Goal: Transaction & Acquisition: Subscribe to service/newsletter

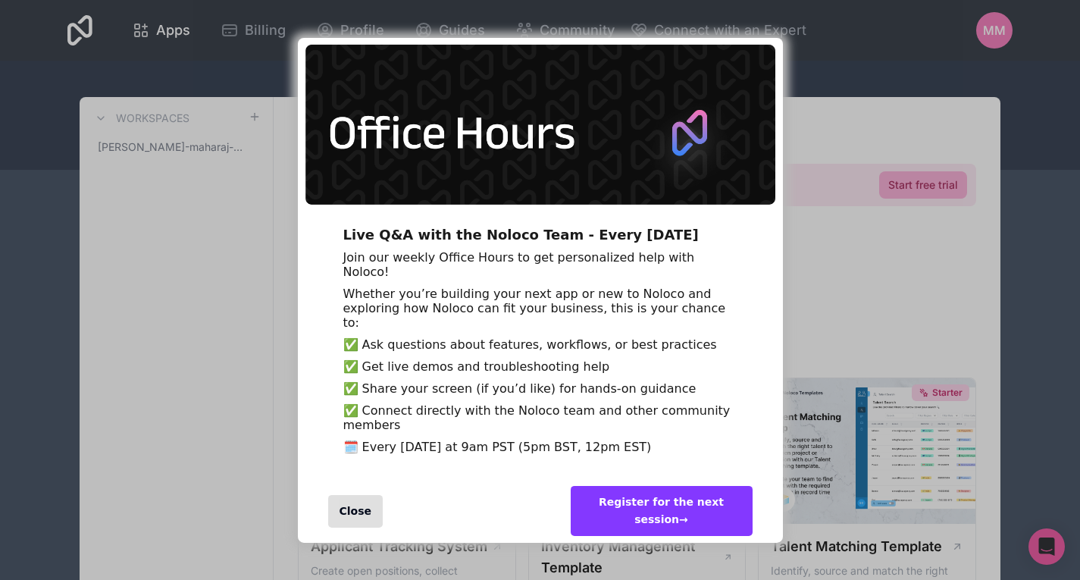
click at [349, 528] on div "Close" at bounding box center [355, 511] width 55 height 33
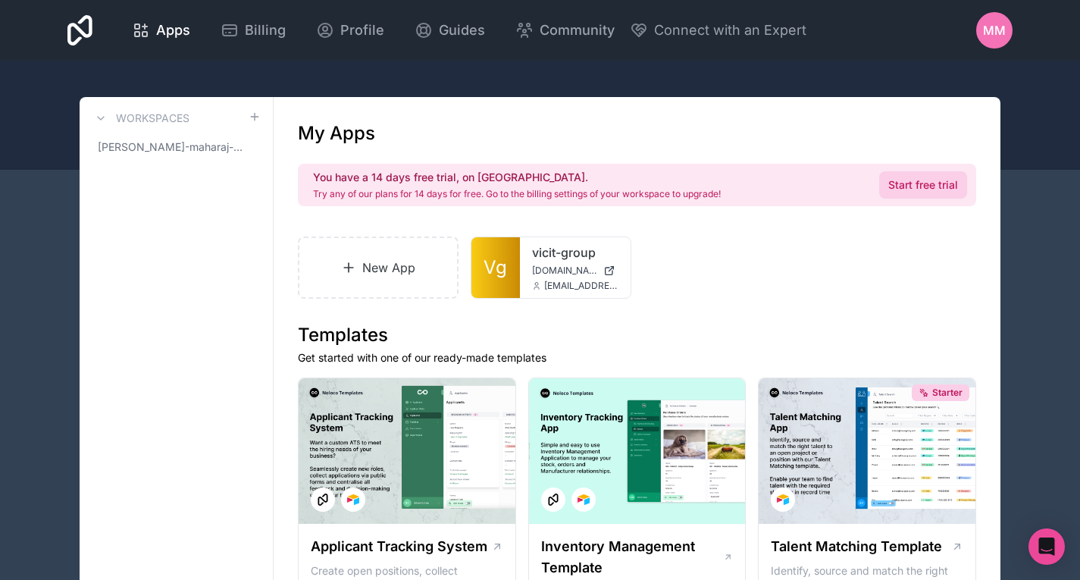
click at [922, 174] on link "Start free trial" at bounding box center [923, 184] width 88 height 27
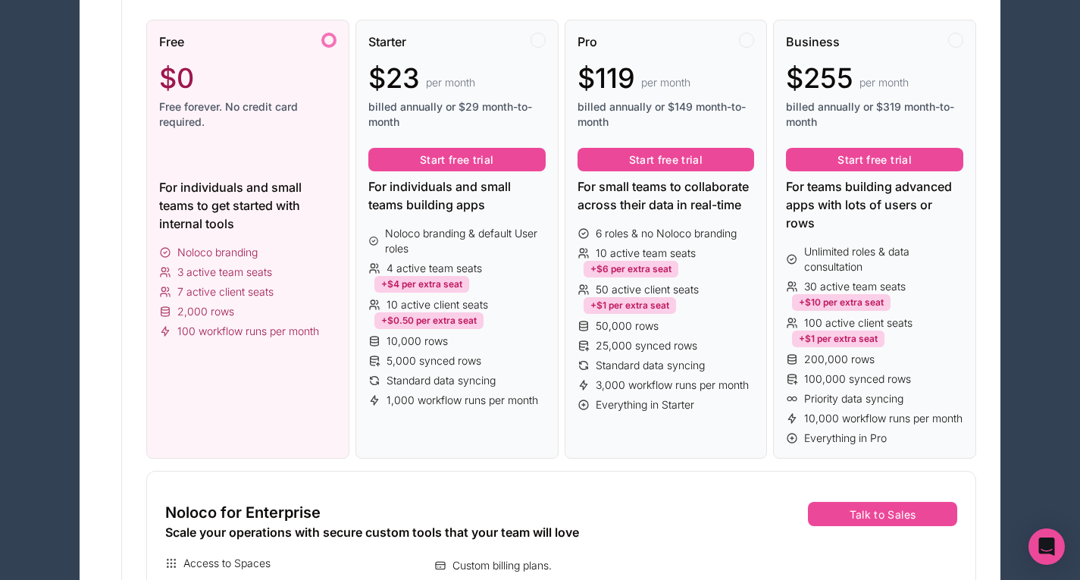
scroll to position [254, 0]
click at [287, 102] on span "Free forever. No credit card required." at bounding box center [247, 114] width 177 height 30
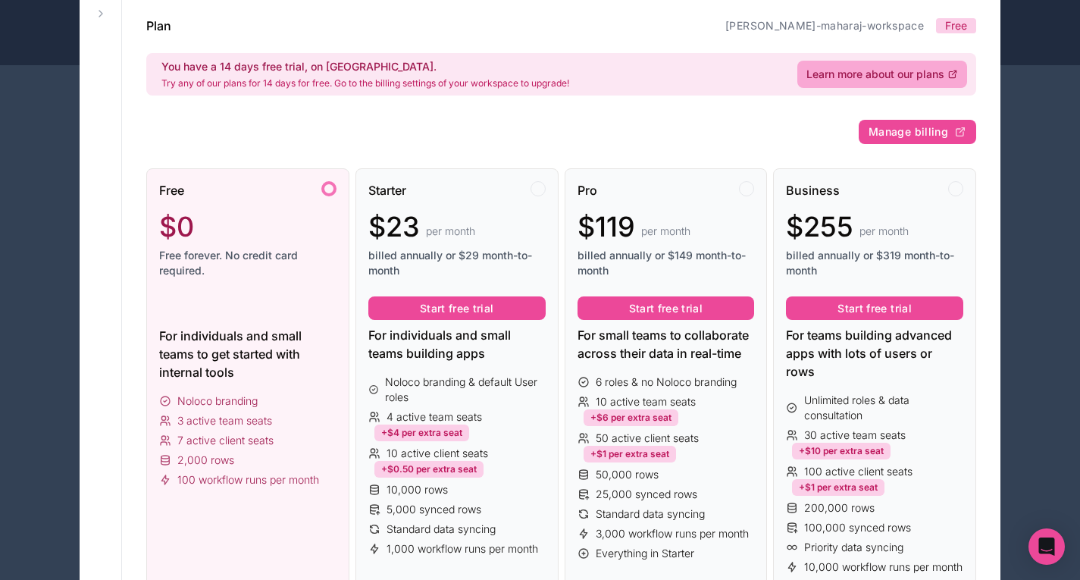
scroll to position [74, 0]
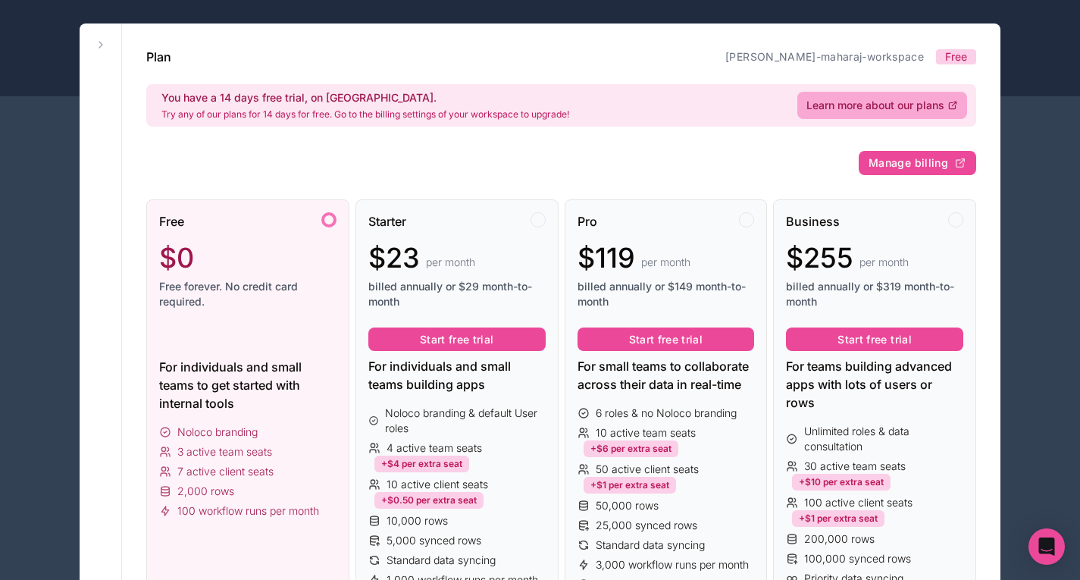
click at [768, 58] on div "Plan mitesh-maharaj-workspace Free" at bounding box center [561, 57] width 830 height 18
click at [97, 42] on icon at bounding box center [101, 45] width 12 height 12
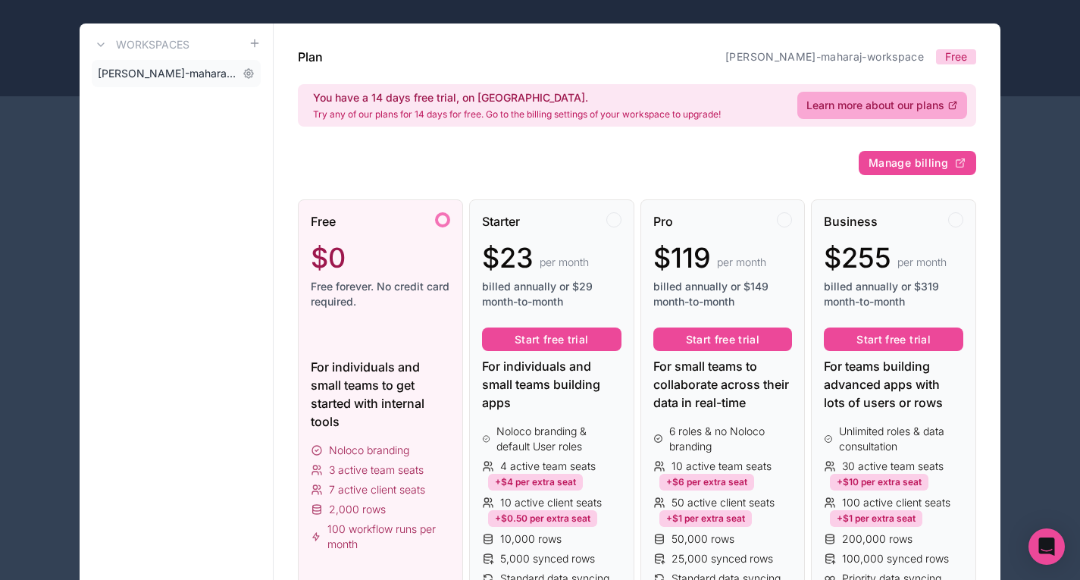
click at [152, 83] on link "mitesh-maharaj-workspace" at bounding box center [176, 73] width 169 height 27
click at [152, 81] on link "mitesh-maharaj-workspace" at bounding box center [176, 73] width 169 height 27
click at [156, 69] on span "mitesh-maharaj-workspace" at bounding box center [167, 73] width 139 height 15
click at [880, 105] on span "Learn more about our plans" at bounding box center [875, 105] width 138 height 15
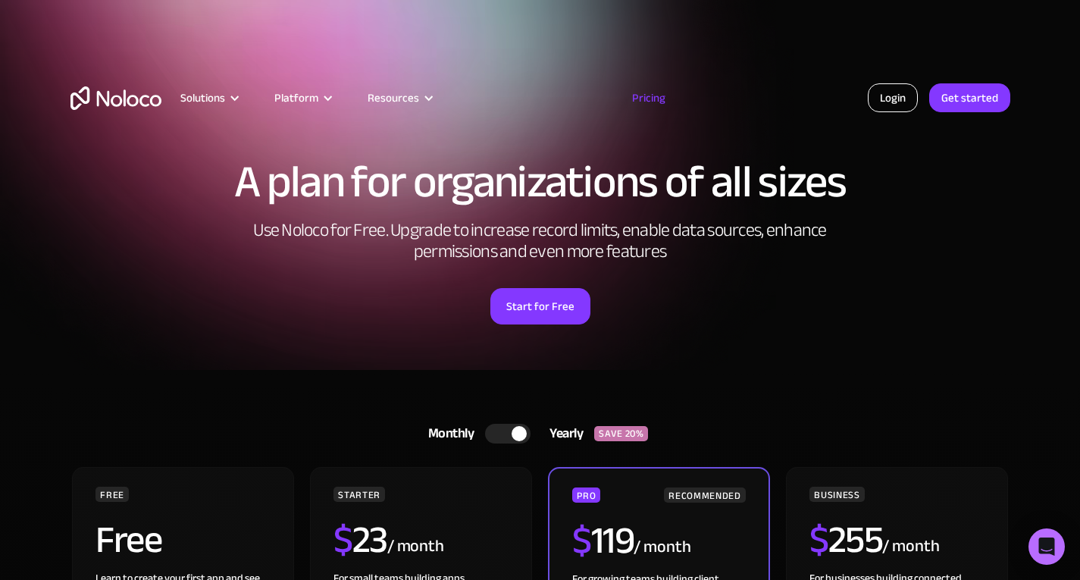
click at [894, 103] on link "Login" at bounding box center [893, 97] width 50 height 29
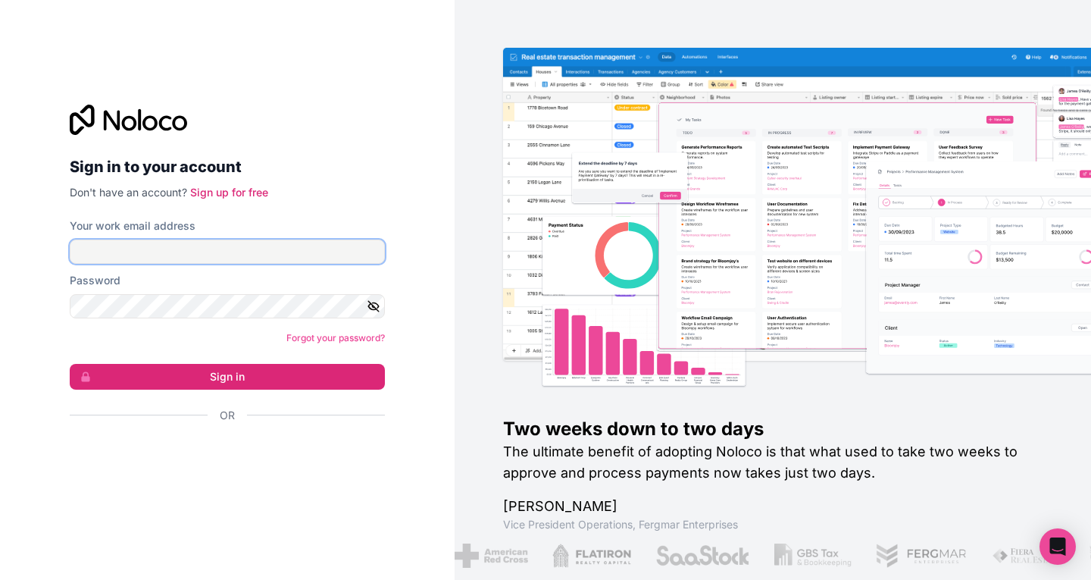
click at [156, 245] on input "Your work email address" at bounding box center [227, 252] width 315 height 24
type input "accounts@vicit.co.uk"
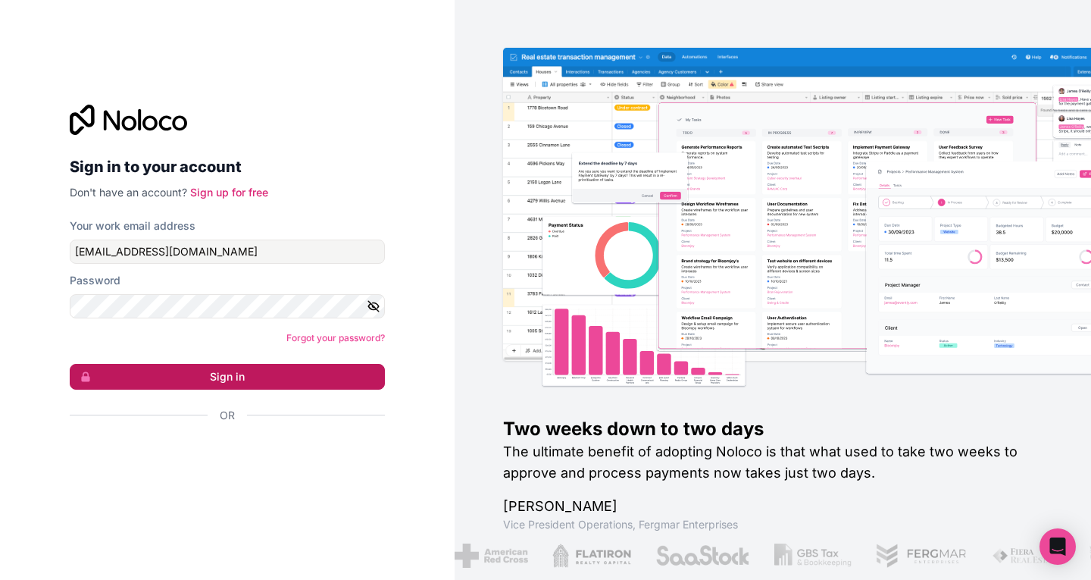
click at [238, 371] on button "Sign in" at bounding box center [227, 377] width 315 height 26
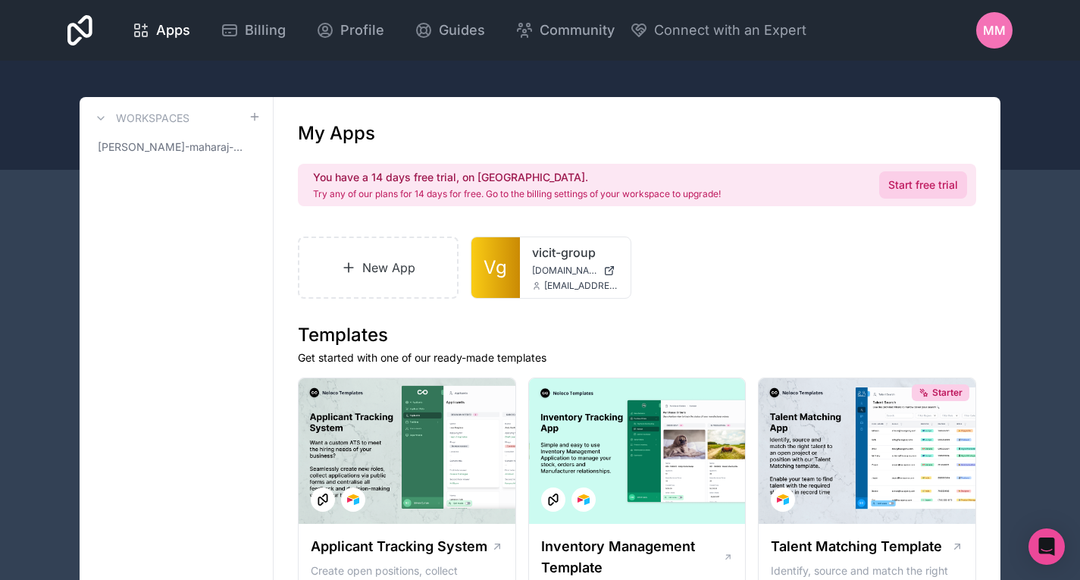
click at [916, 188] on link "Start free trial" at bounding box center [923, 184] width 88 height 27
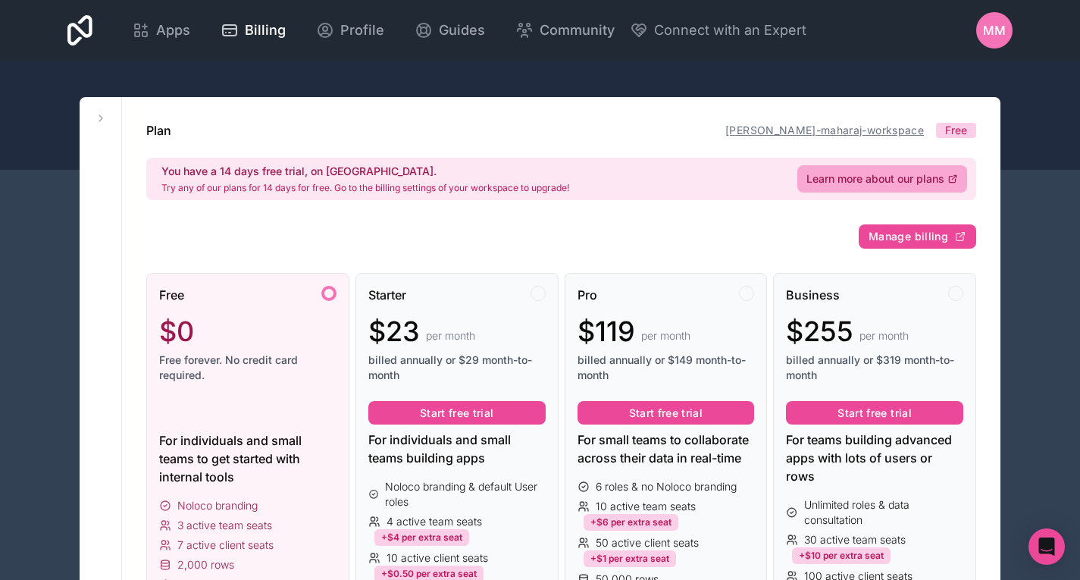
click at [866, 130] on link "mitesh-maharaj-workspace" at bounding box center [824, 130] width 199 height 13
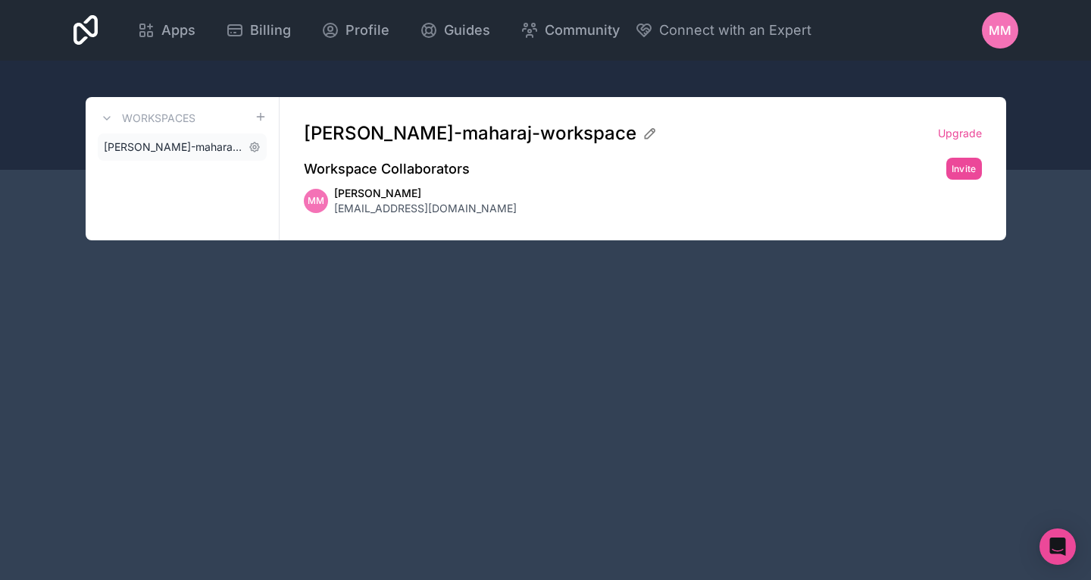
click at [177, 143] on span "mitesh-maharaj-workspace" at bounding box center [173, 146] width 139 height 15
click at [253, 144] on icon at bounding box center [255, 147] width 12 height 12
click at [180, 30] on span "Apps" at bounding box center [178, 30] width 34 height 21
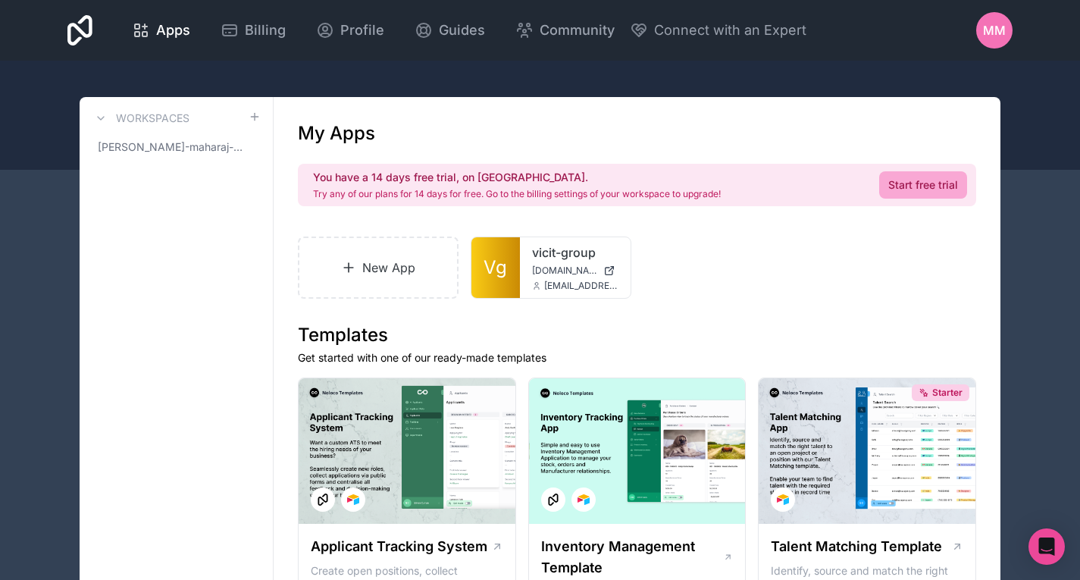
click at [75, 32] on icon at bounding box center [79, 30] width 25 height 36
click at [73, 22] on icon at bounding box center [79, 30] width 25 height 36
click at [603, 265] on icon at bounding box center [603, 265] width 1 height 1
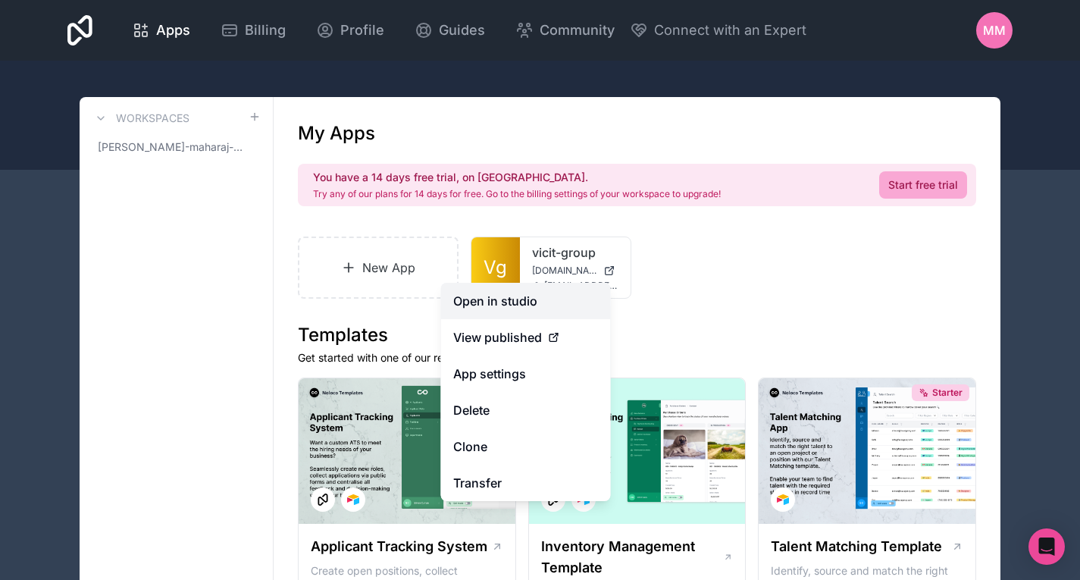
click at [512, 298] on link "Open in studio" at bounding box center [526, 301] width 170 height 36
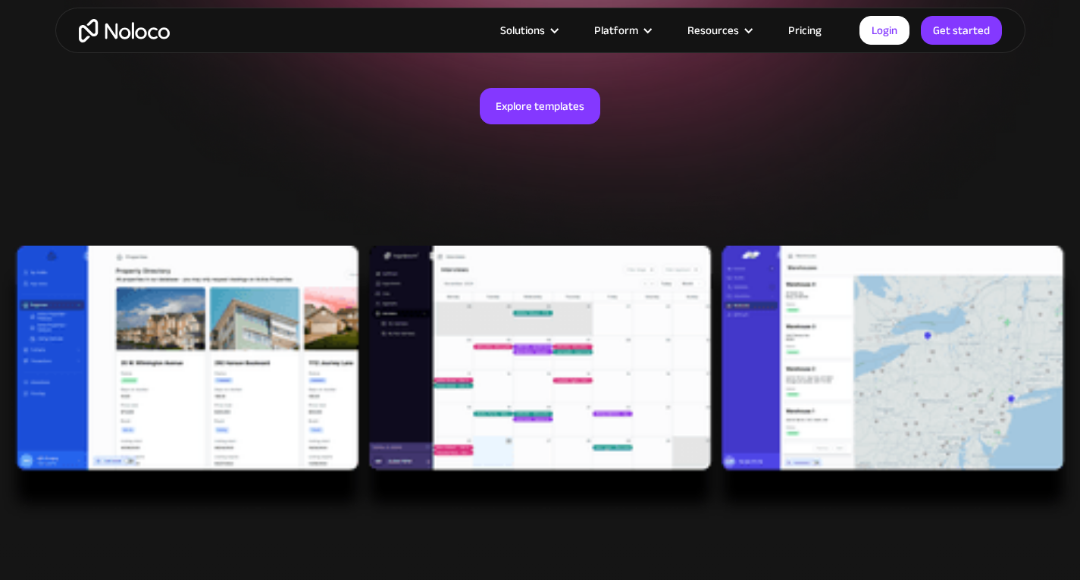
scroll to position [299, 0]
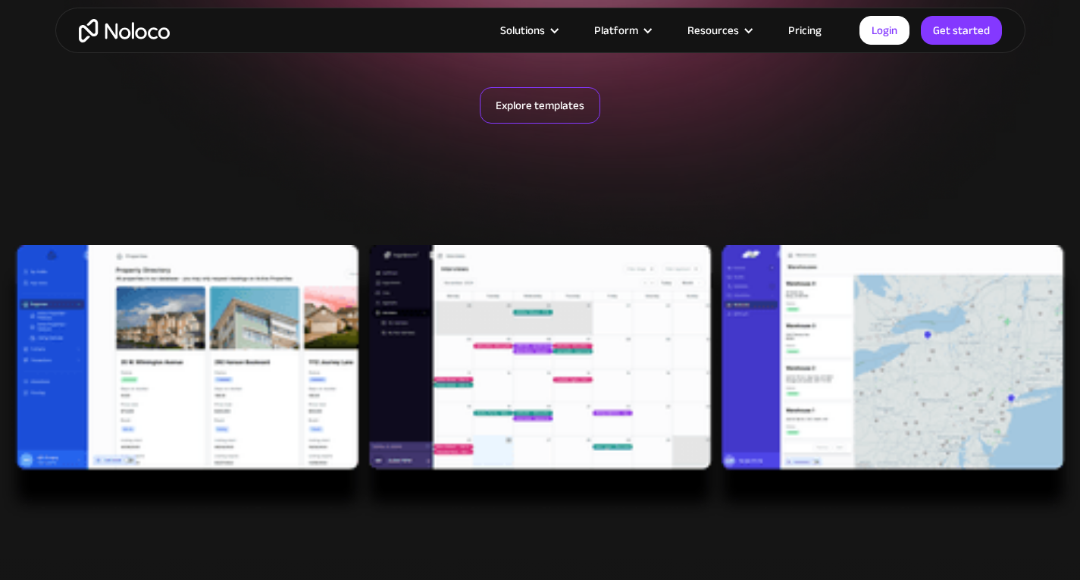
click at [545, 102] on link "Explore templates" at bounding box center [540, 105] width 121 height 36
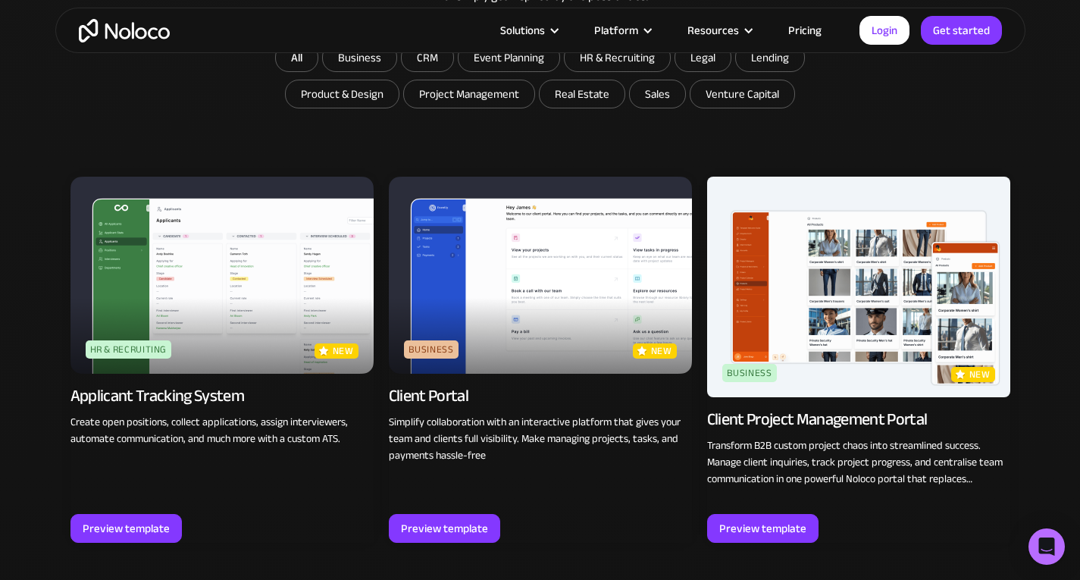
scroll to position [988, 0]
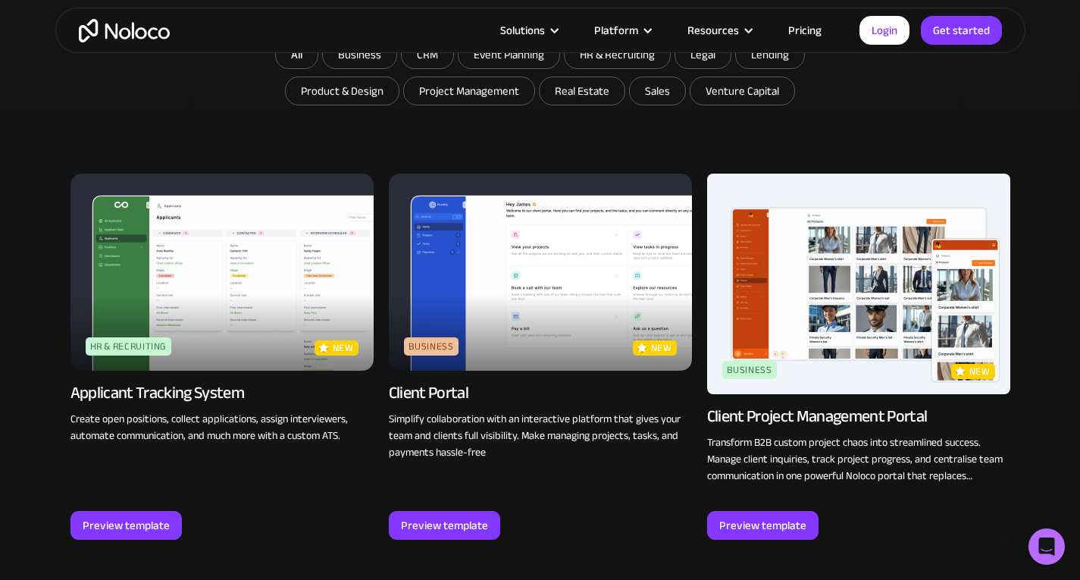
click at [522, 288] on img at bounding box center [540, 272] width 303 height 197
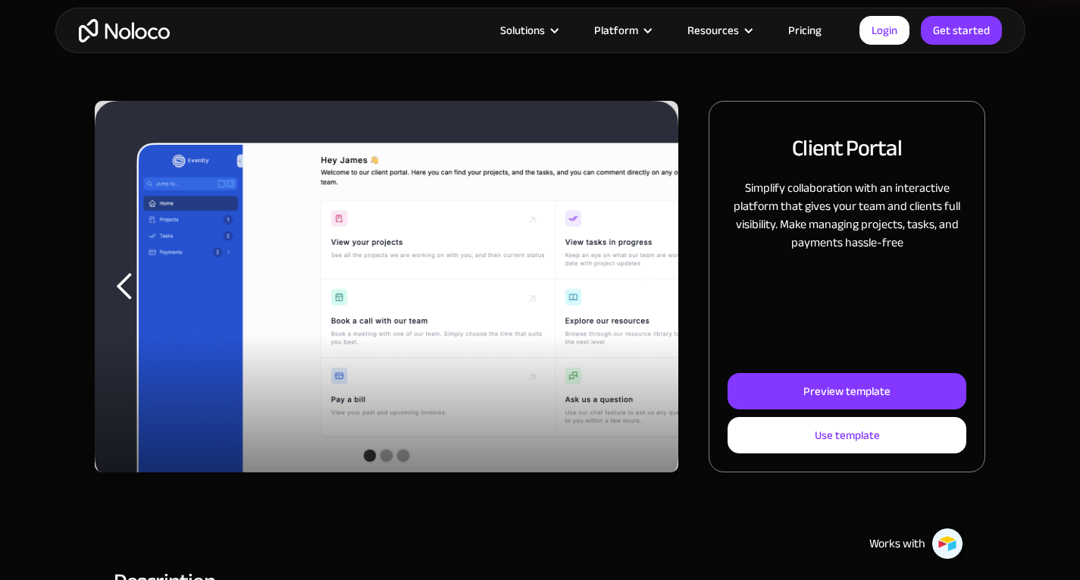
scroll to position [159, 0]
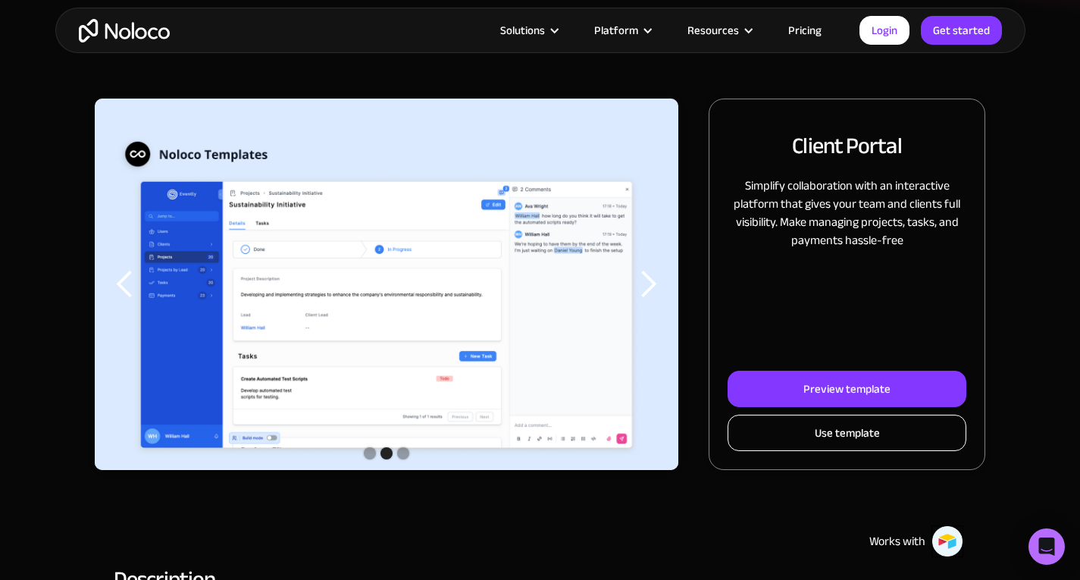
click at [847, 427] on div "Use template" at bounding box center [847, 433] width 65 height 20
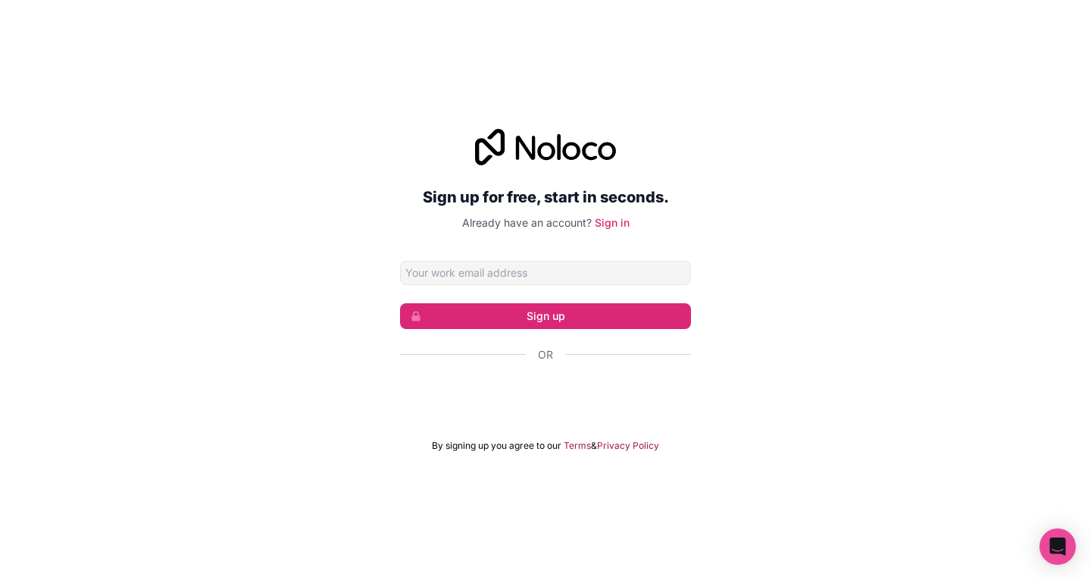
click at [368, 351] on div "Sign up for free, start in seconds. Already have an account? Sign in Sign up Or…" at bounding box center [545, 290] width 1091 height 365
click at [480, 271] on input "Email address" at bounding box center [545, 273] width 291 height 24
type input "accounts@vicit.co.uk"
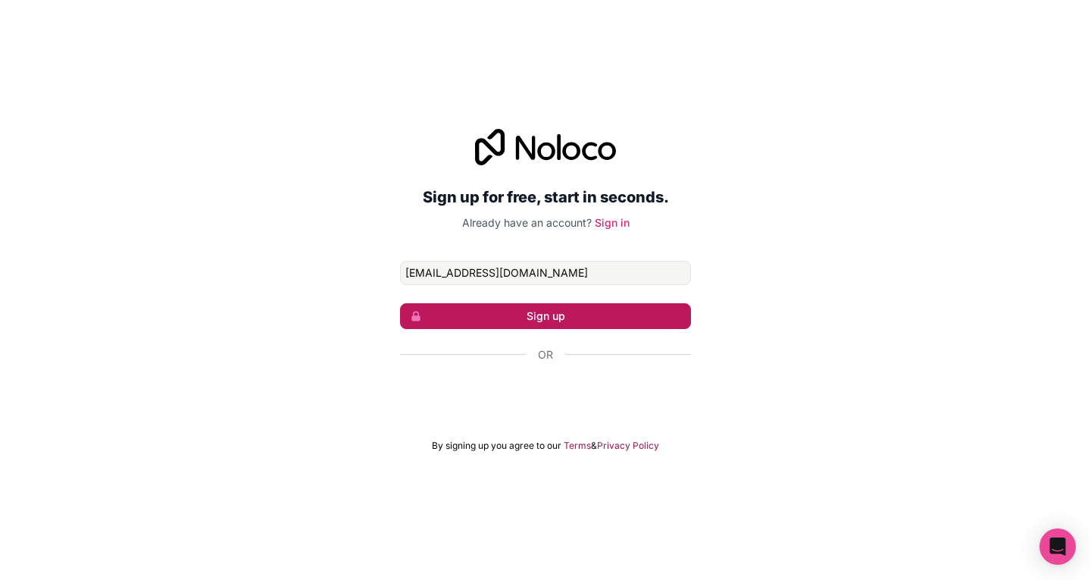
click at [527, 318] on button "Sign up" at bounding box center [545, 316] width 291 height 26
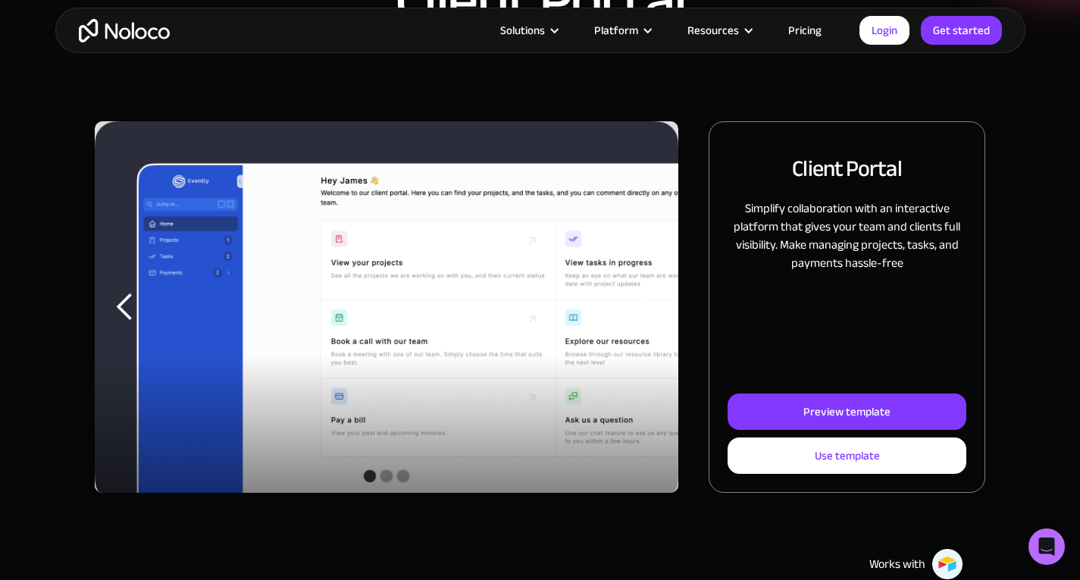
scroll to position [159, 0]
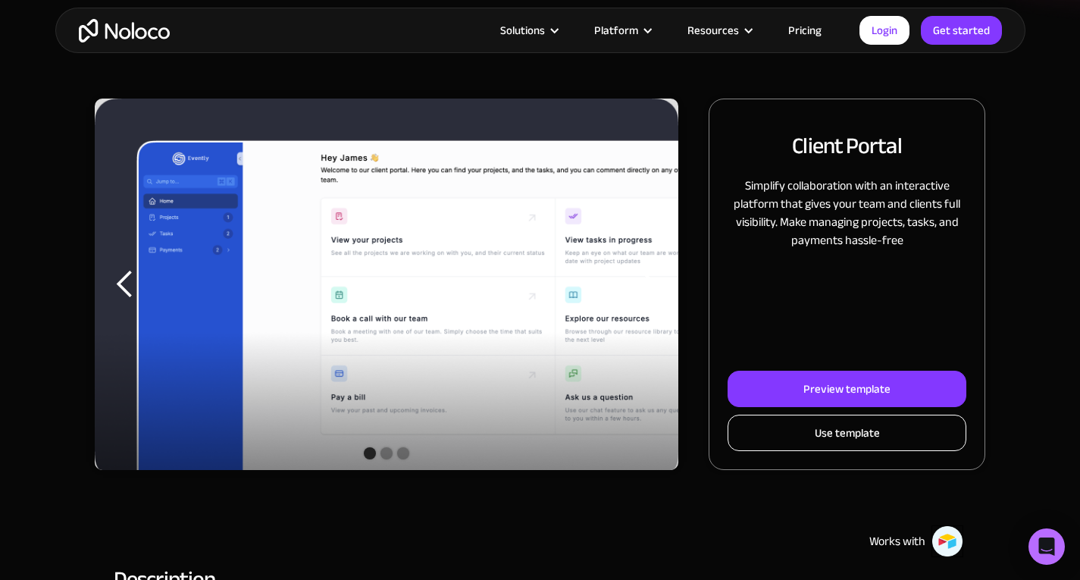
click at [834, 428] on div "Use template" at bounding box center [847, 433] width 65 height 20
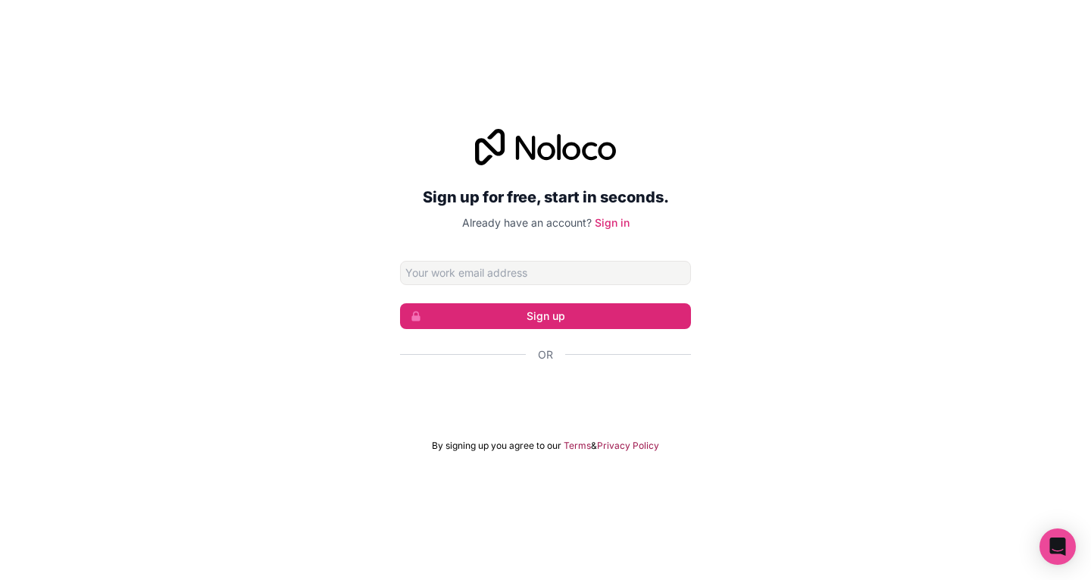
click at [342, 359] on div "Sign up for free, start in seconds. Already have an account? Sign in Sign up Or…" at bounding box center [545, 290] width 1091 height 365
click at [485, 269] on input "Email address" at bounding box center [545, 273] width 291 height 24
type input "[EMAIL_ADDRESS][DOMAIN_NAME]"
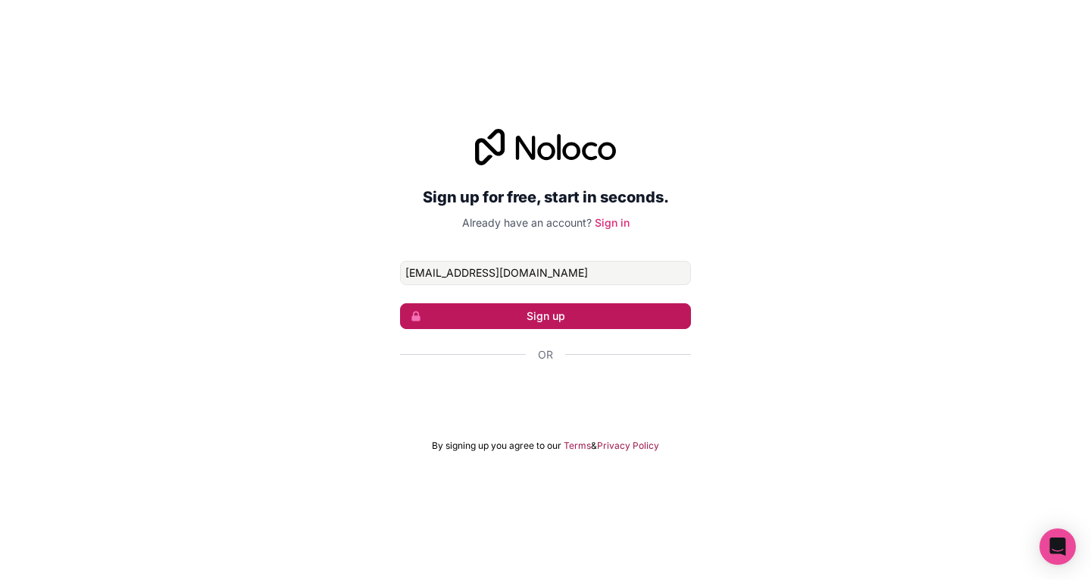
click at [546, 315] on button "Sign up" at bounding box center [545, 316] width 291 height 26
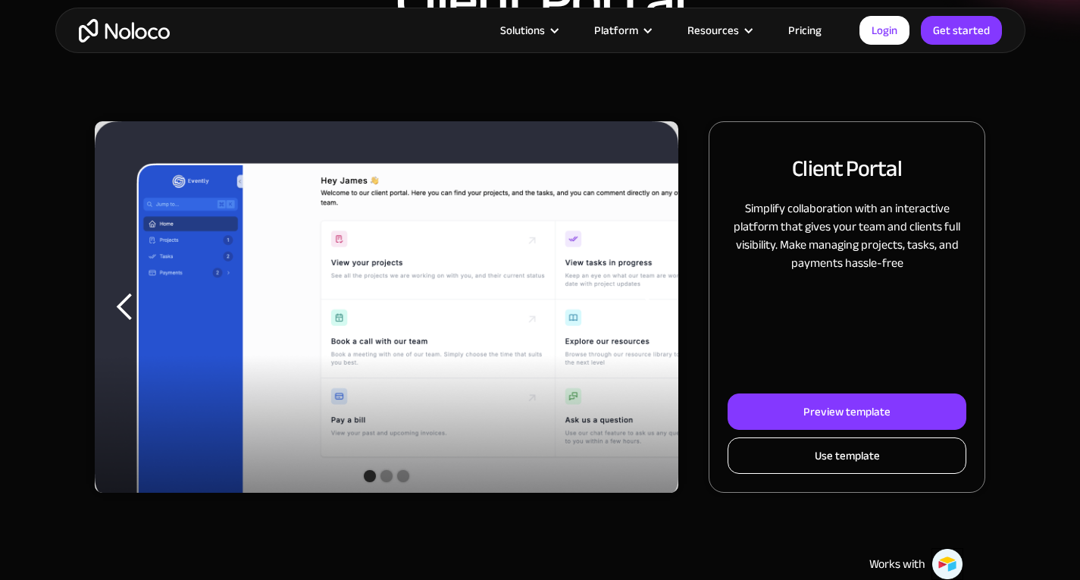
scroll to position [159, 0]
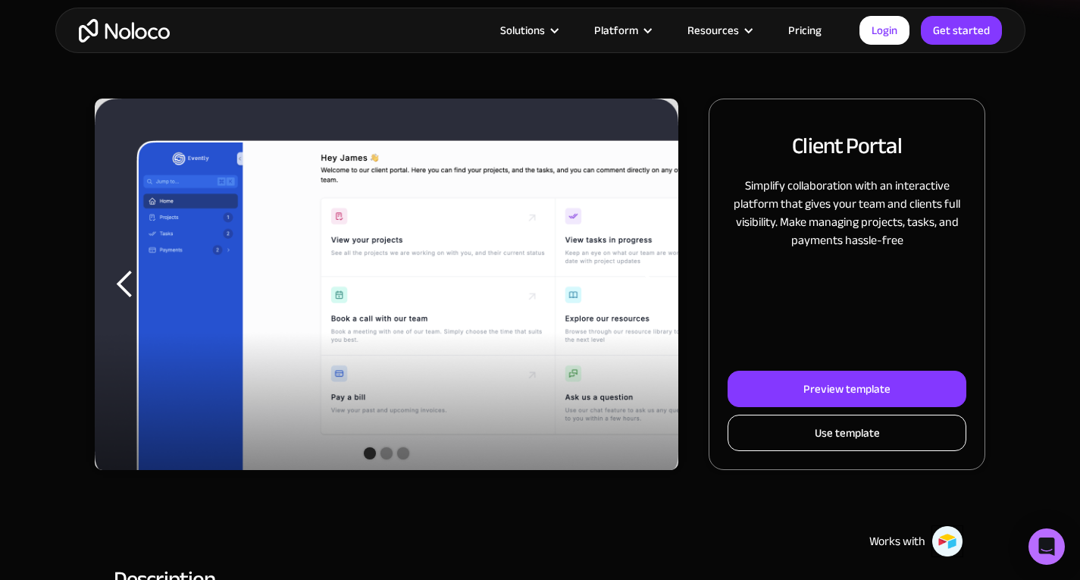
click at [858, 428] on div "Use template" at bounding box center [847, 433] width 65 height 20
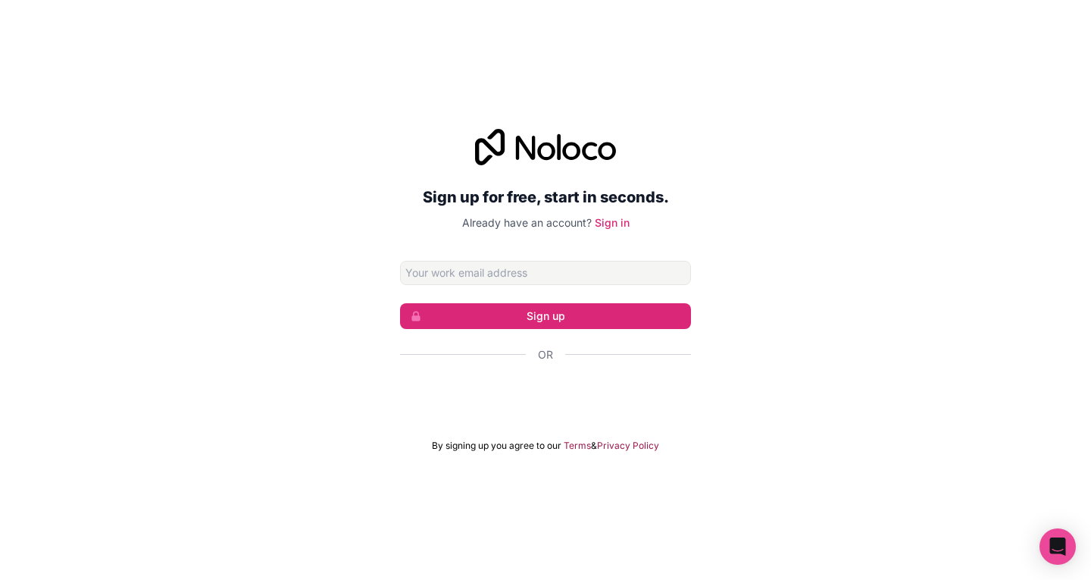
type input "accounts@vicit.co.uk"
click at [617, 221] on link "Sign in" at bounding box center [612, 222] width 35 height 13
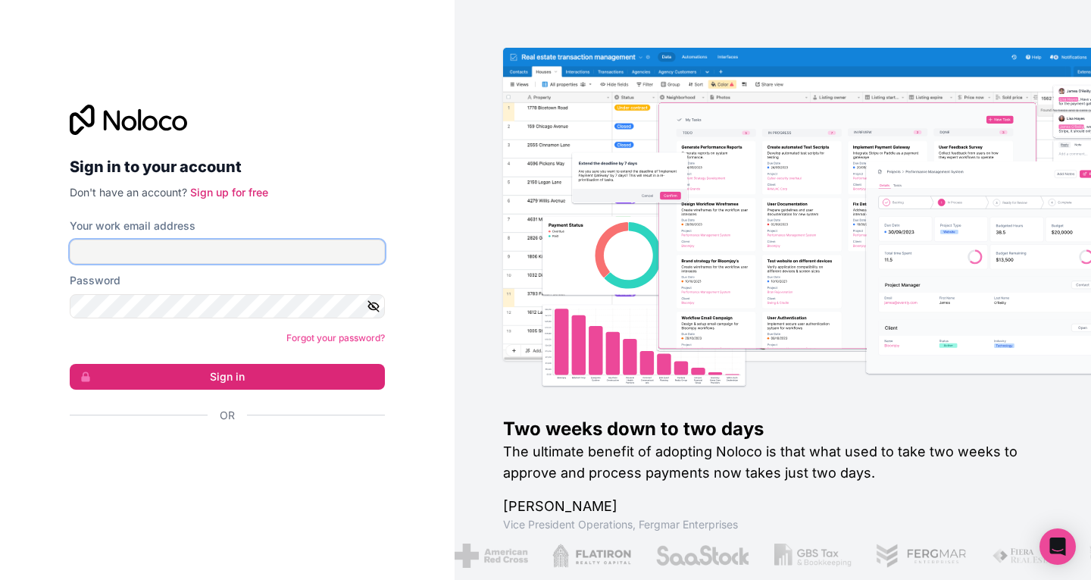
click at [203, 250] on input "Your work email address" at bounding box center [227, 252] width 315 height 24
type input "accounts@vicit.co.uk"
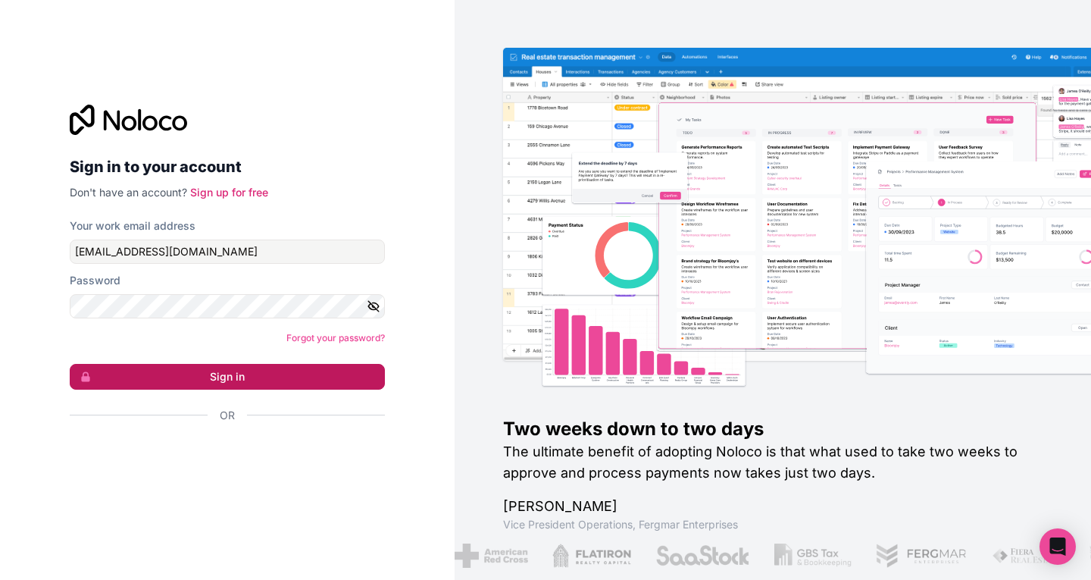
click at [242, 378] on button "Sign in" at bounding box center [227, 377] width 315 height 26
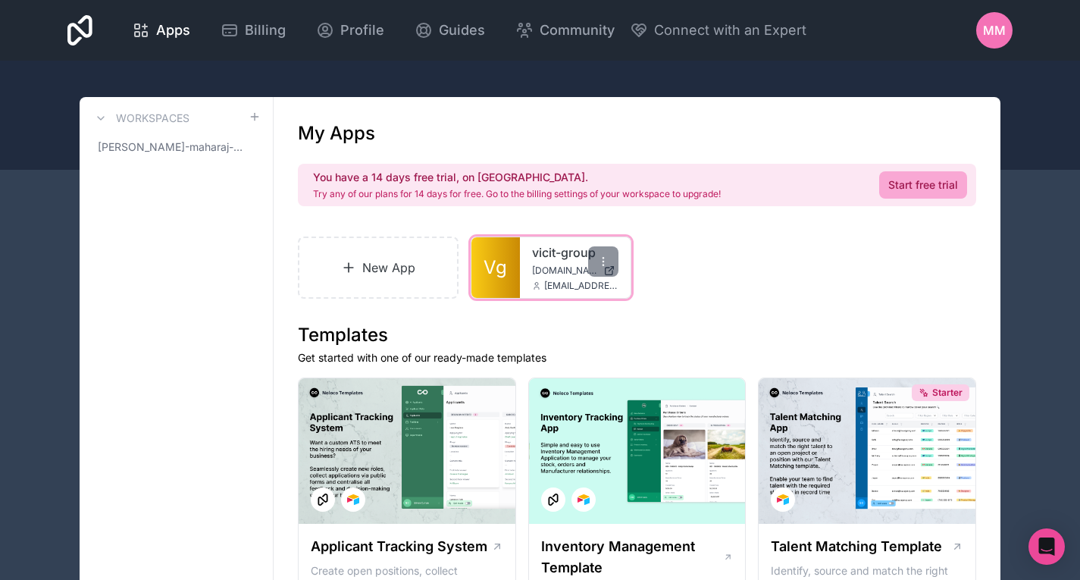
click at [543, 265] on span "vicit-group.noloco.co" at bounding box center [564, 271] width 65 height 12
click at [81, 34] on icon at bounding box center [79, 30] width 25 height 36
click at [168, 36] on span "Apps" at bounding box center [173, 30] width 34 height 21
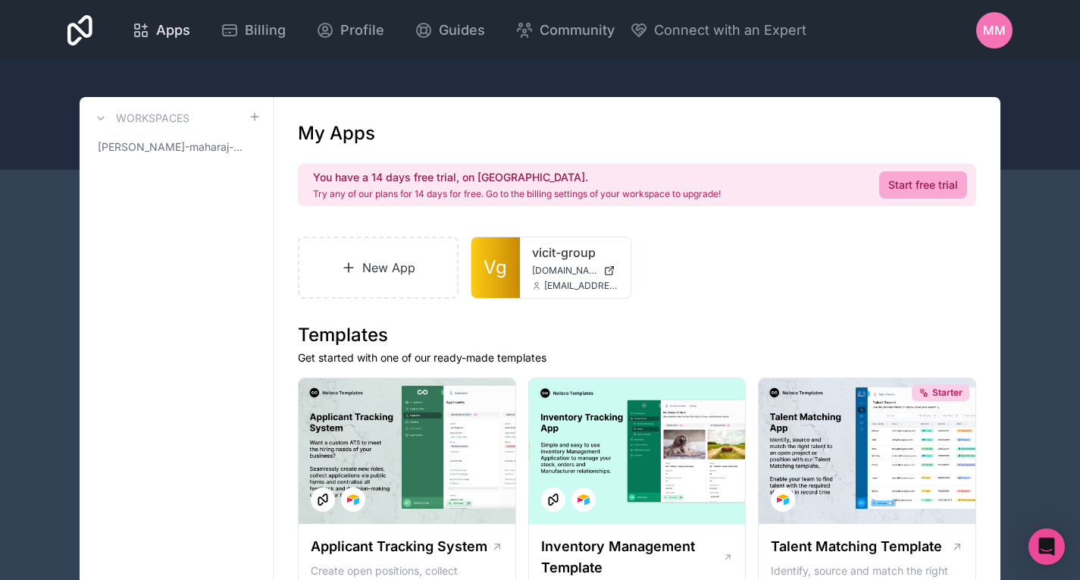
click at [168, 36] on span "Apps" at bounding box center [173, 30] width 34 height 21
click at [359, 30] on span "Profile" at bounding box center [362, 30] width 44 height 21
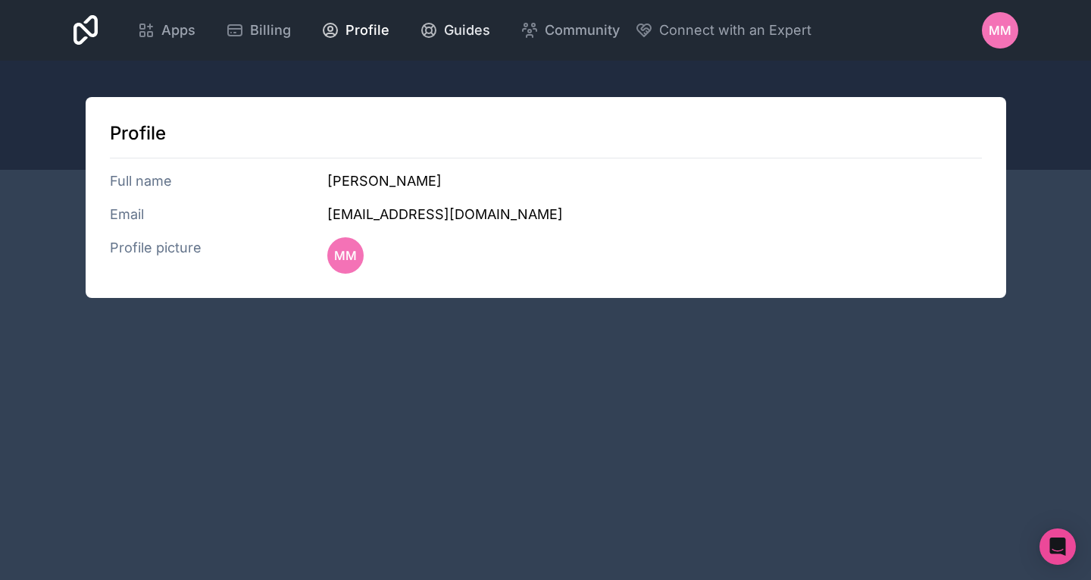
click at [459, 30] on span "Guides" at bounding box center [467, 30] width 46 height 21
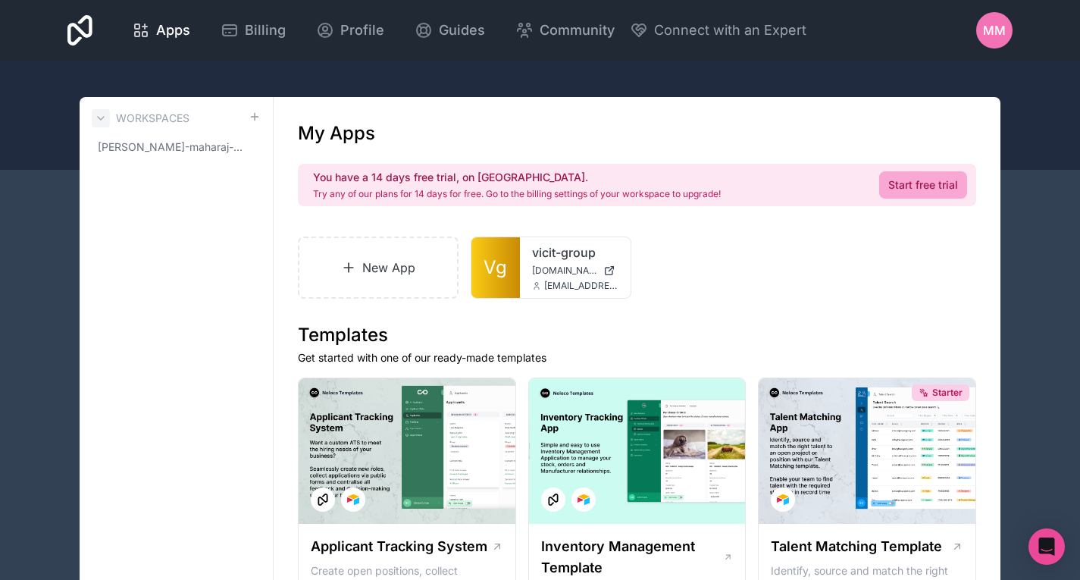
click at [102, 118] on icon at bounding box center [101, 118] width 6 height 3
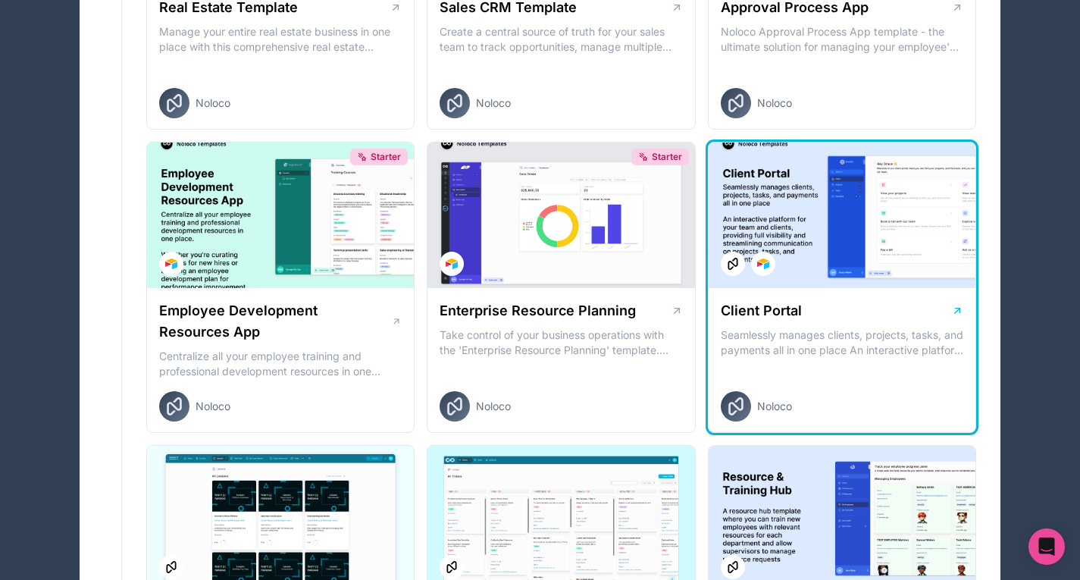
scroll to position [1144, 0]
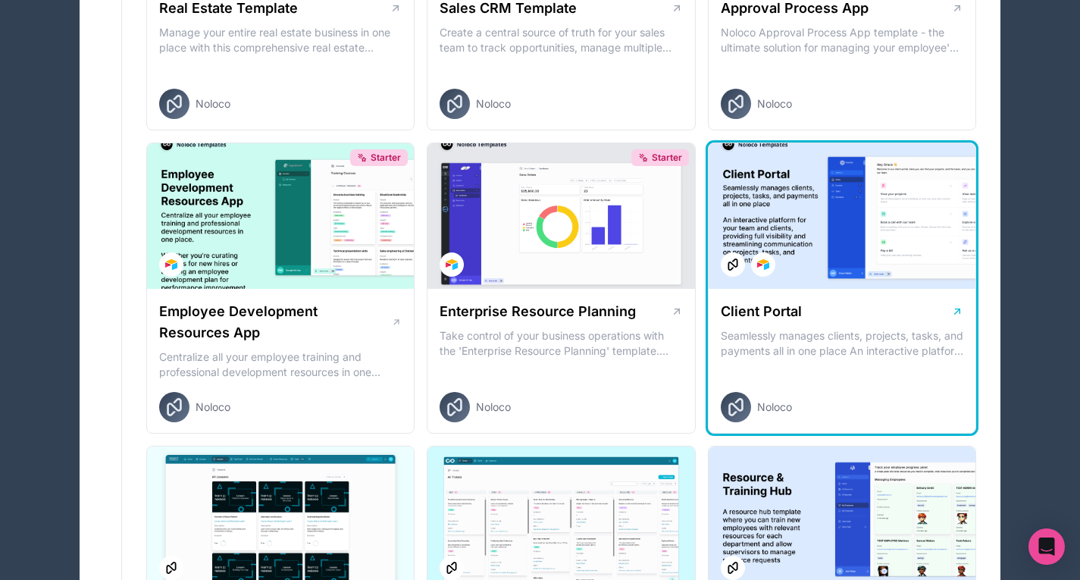
click at [796, 270] on div at bounding box center [842, 216] width 267 height 146
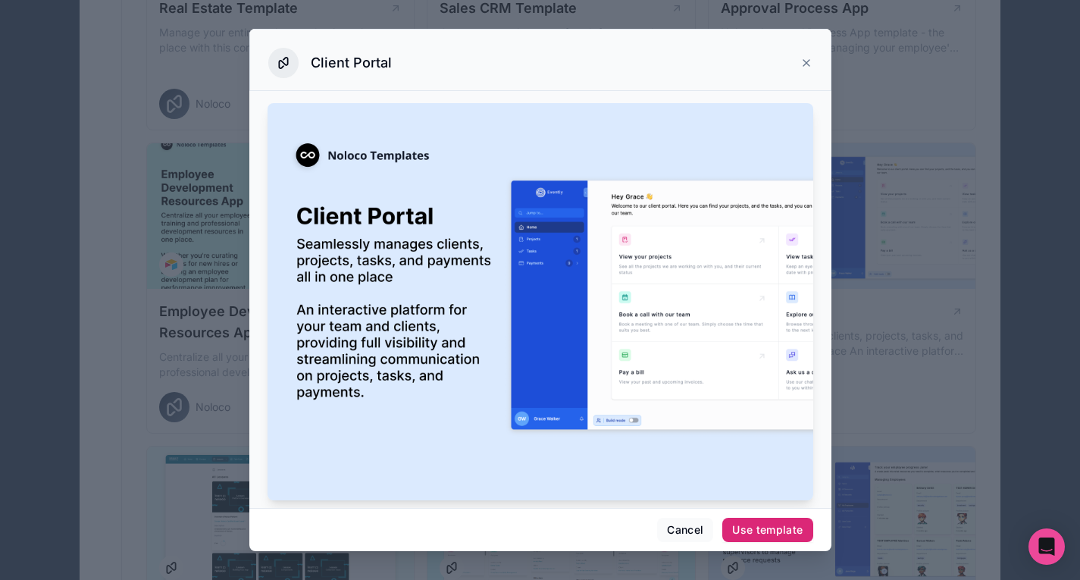
click at [758, 527] on div "Use template" at bounding box center [767, 530] width 70 height 14
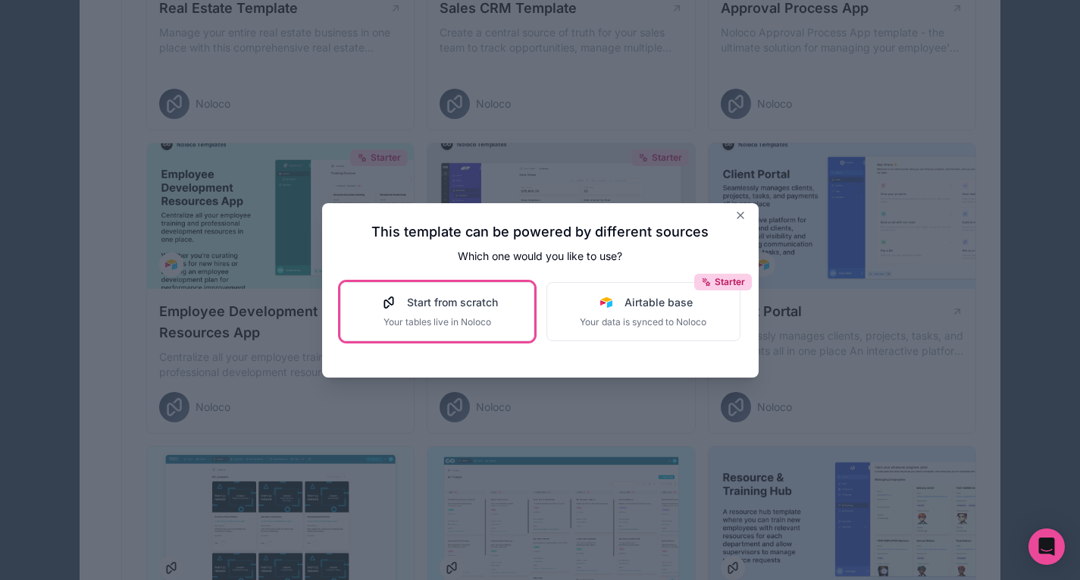
click at [449, 310] on div "Start from scratch Your tables live in Noloco" at bounding box center [437, 311] width 121 height 33
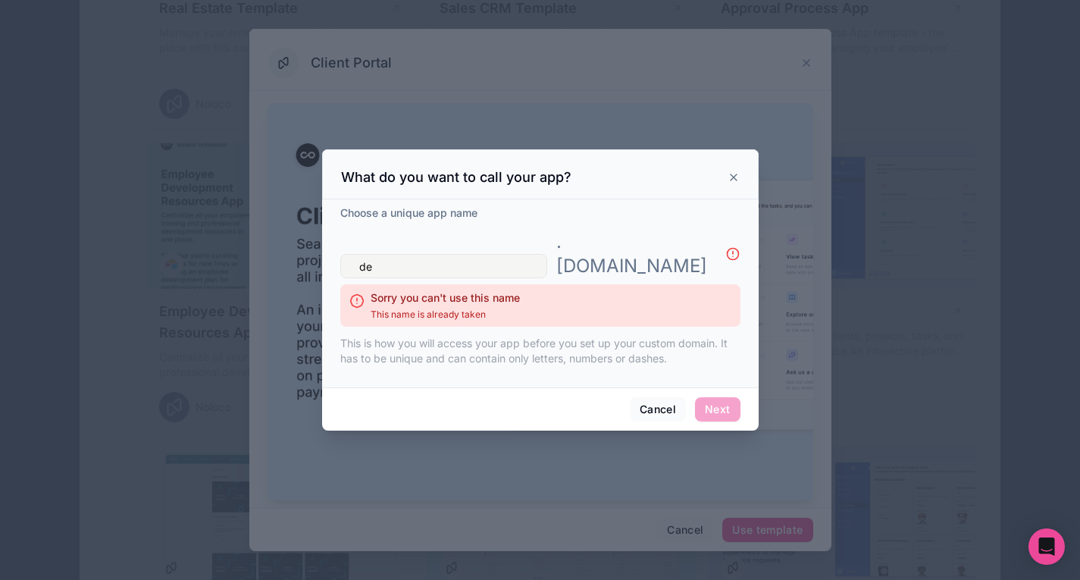
type input "d"
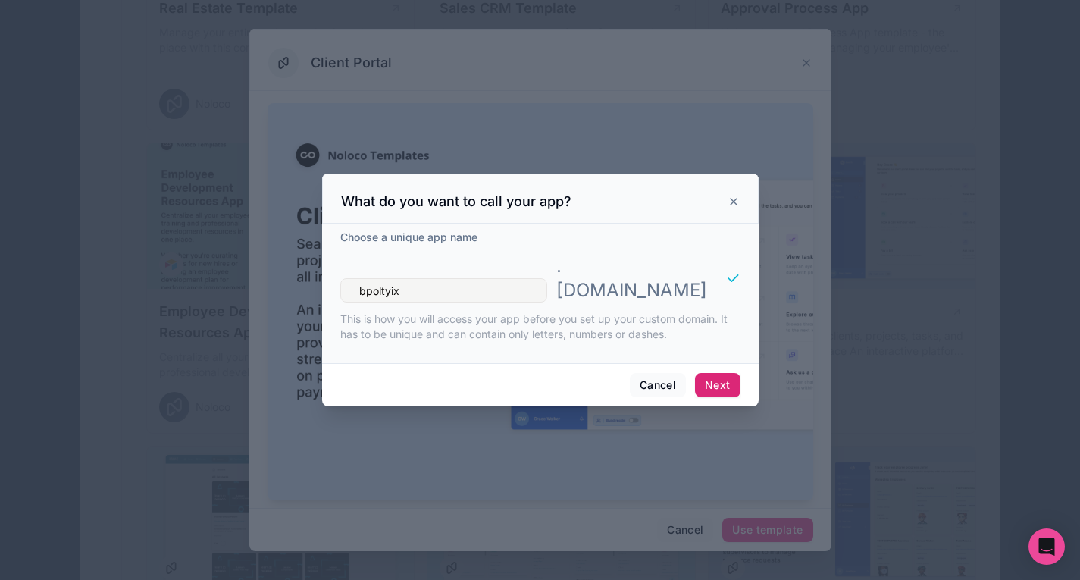
type input "bpoltyix"
click at [722, 377] on button "Next" at bounding box center [717, 385] width 45 height 24
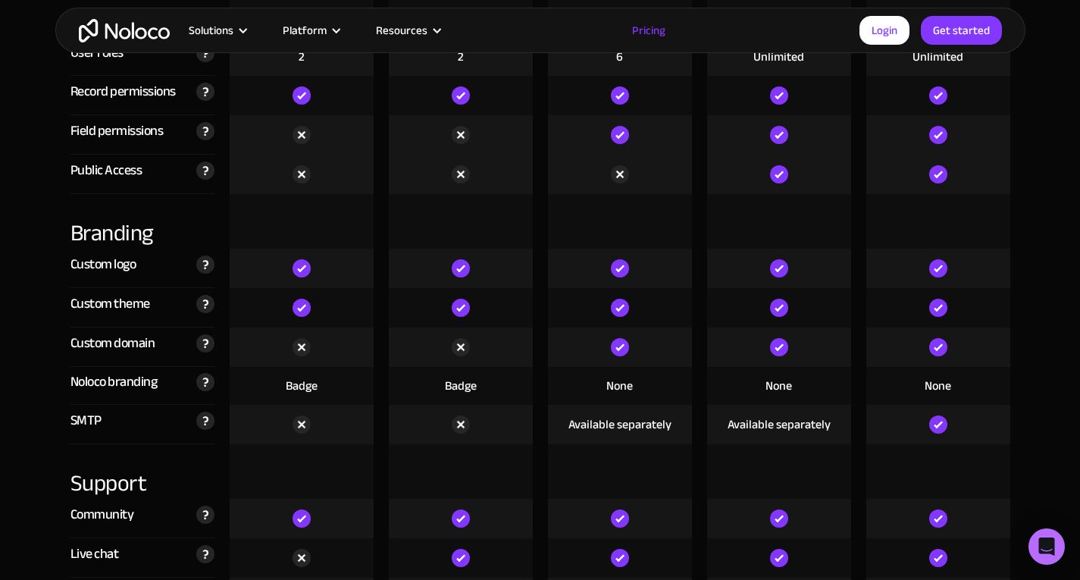
scroll to position [3424, 0]
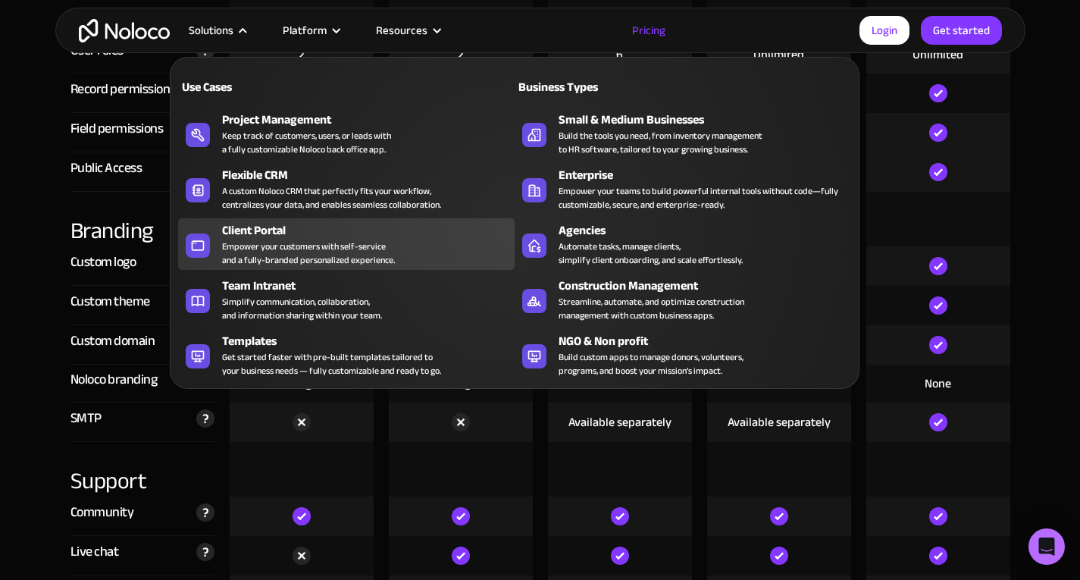
click at [325, 236] on div "Client Portal" at bounding box center [371, 230] width 299 height 18
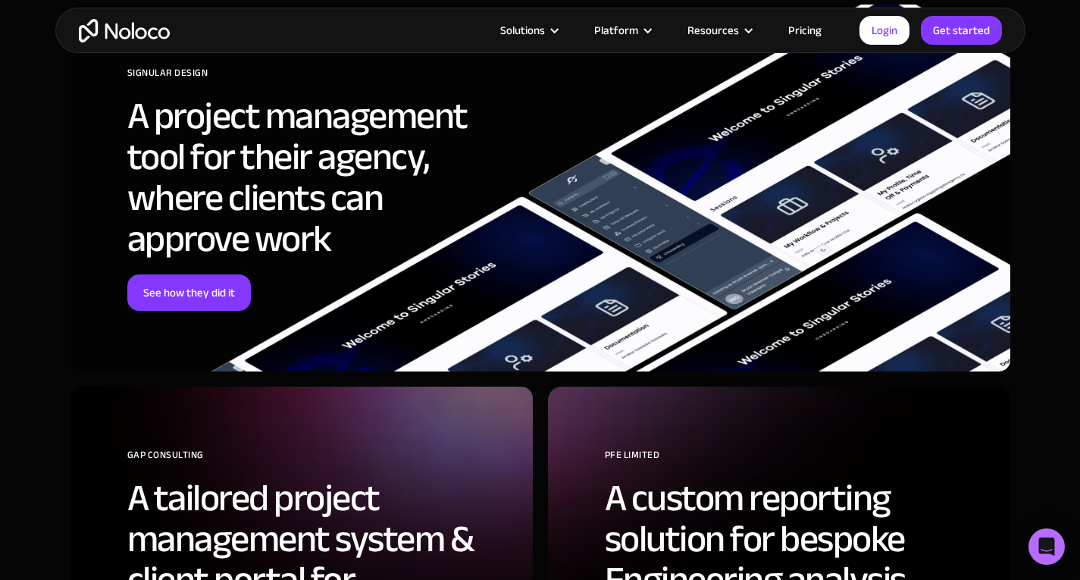
scroll to position [4962, 0]
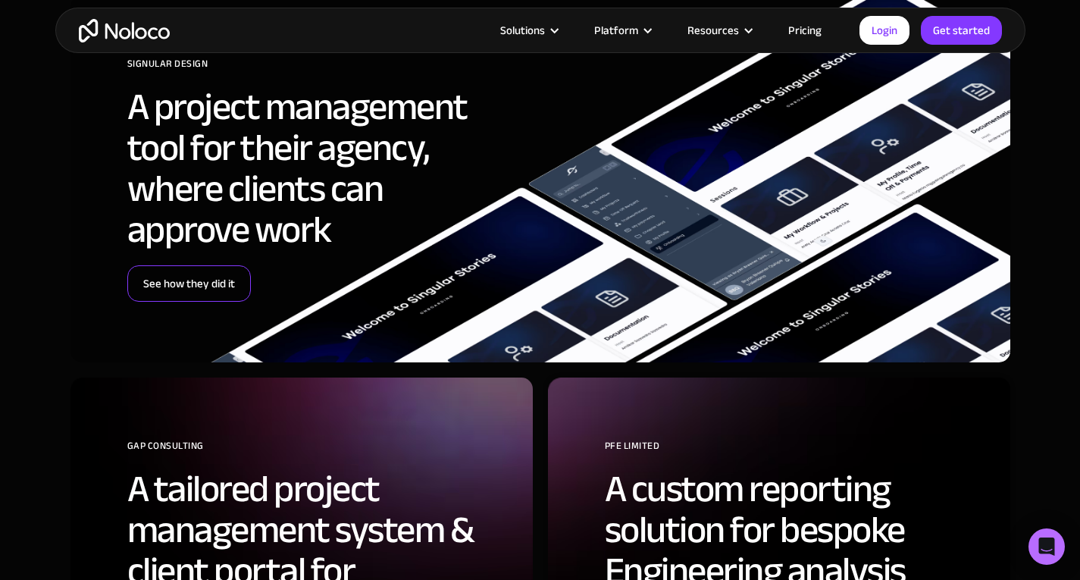
click at [195, 277] on link "See how they did it" at bounding box center [189, 283] width 124 height 36
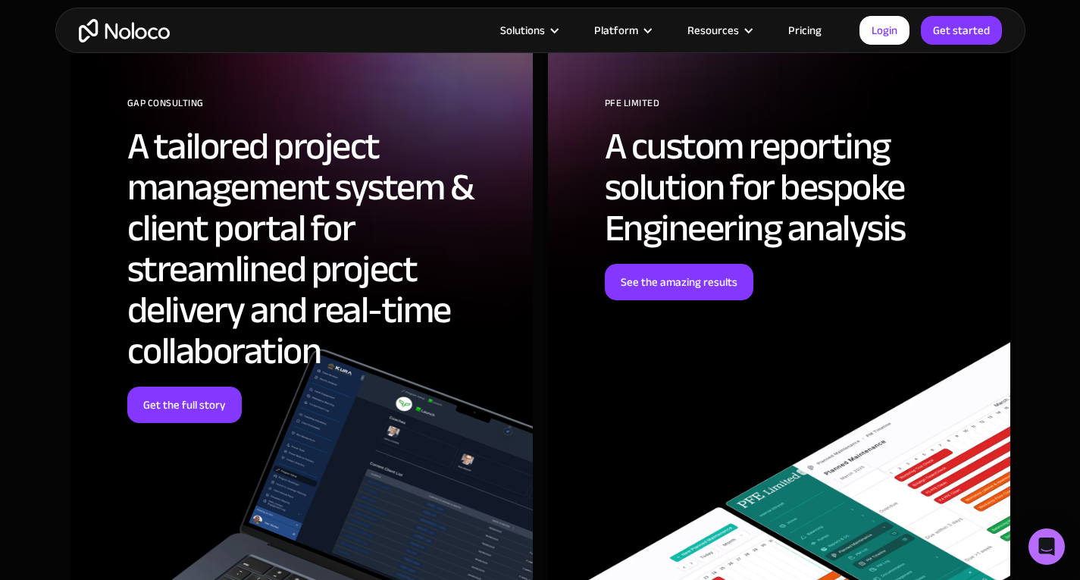
scroll to position [4845, 0]
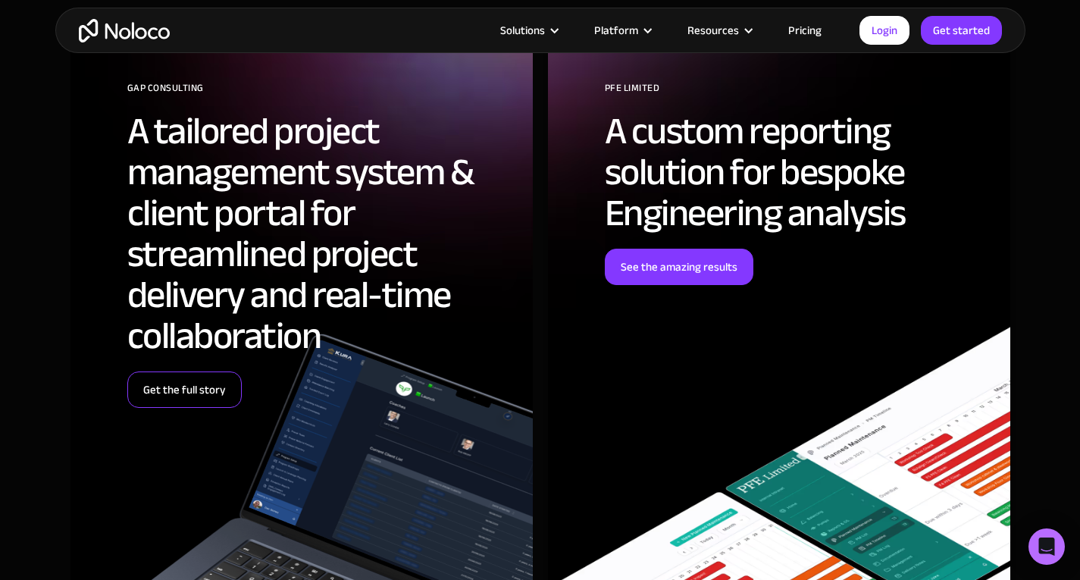
click at [200, 371] on link "Get the full story" at bounding box center [184, 389] width 114 height 36
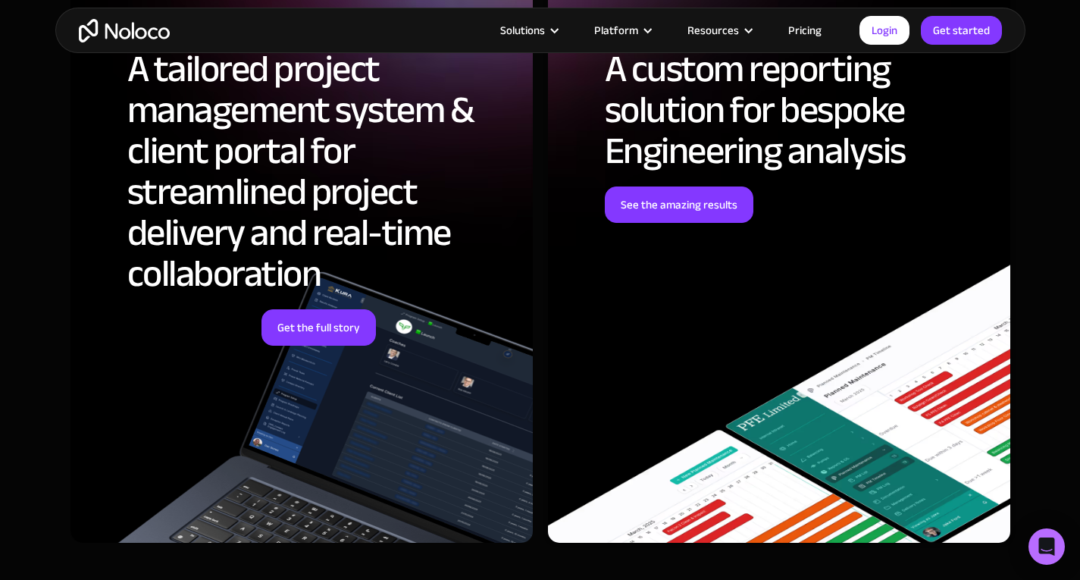
scroll to position [3684, 0]
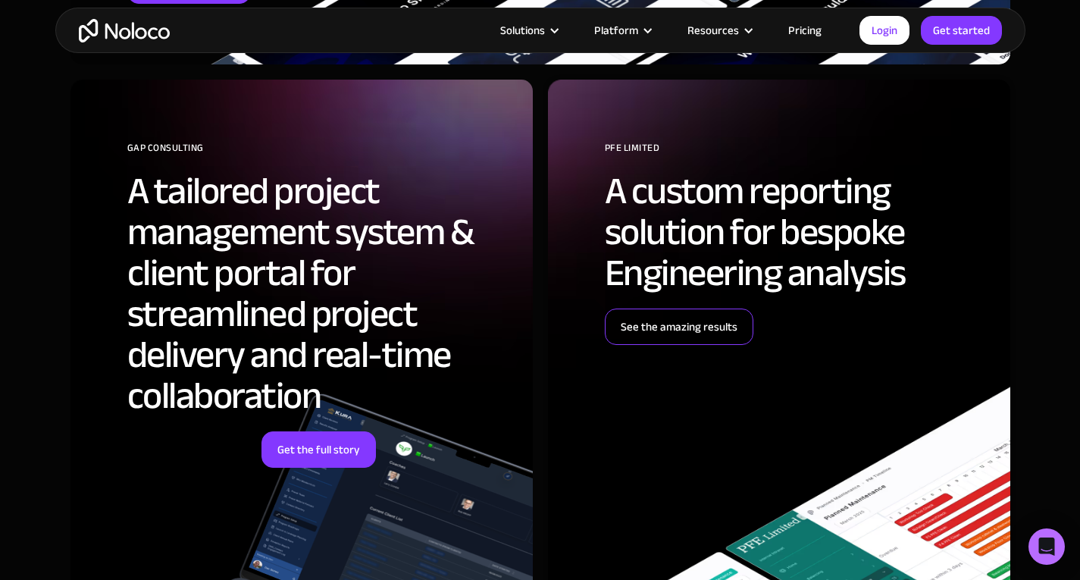
click at [676, 308] on link "See the amazing results" at bounding box center [679, 326] width 149 height 36
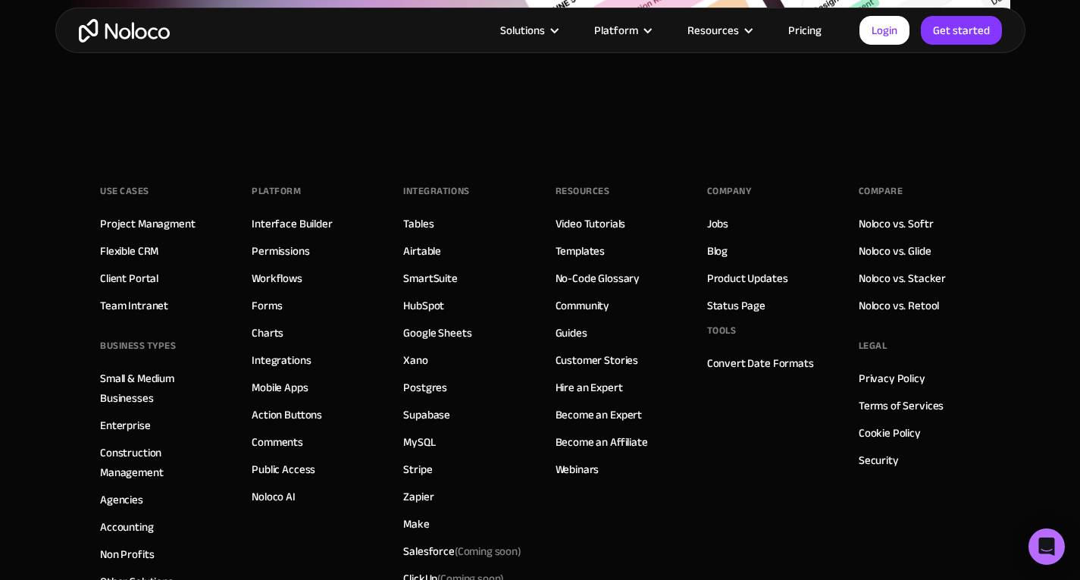
scroll to position [6342, 0]
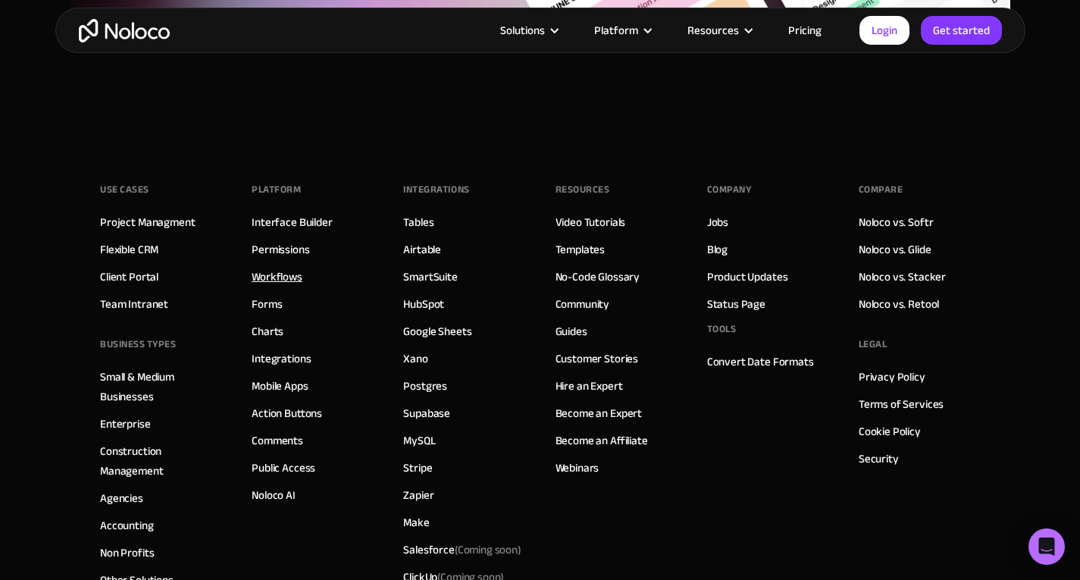
click at [286, 267] on link "Workflows" at bounding box center [277, 277] width 51 height 20
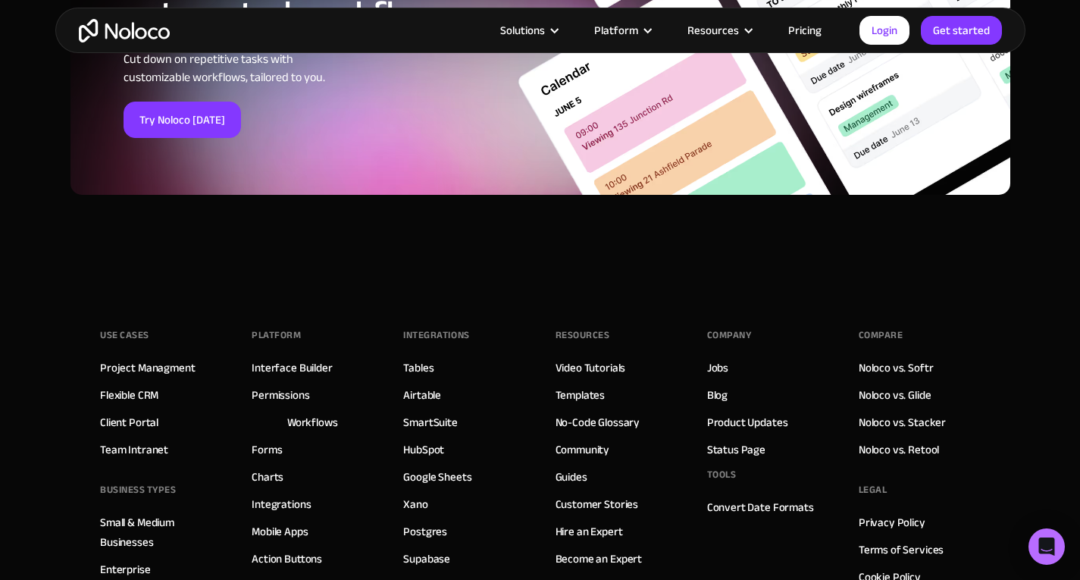
scroll to position [5902, 0]
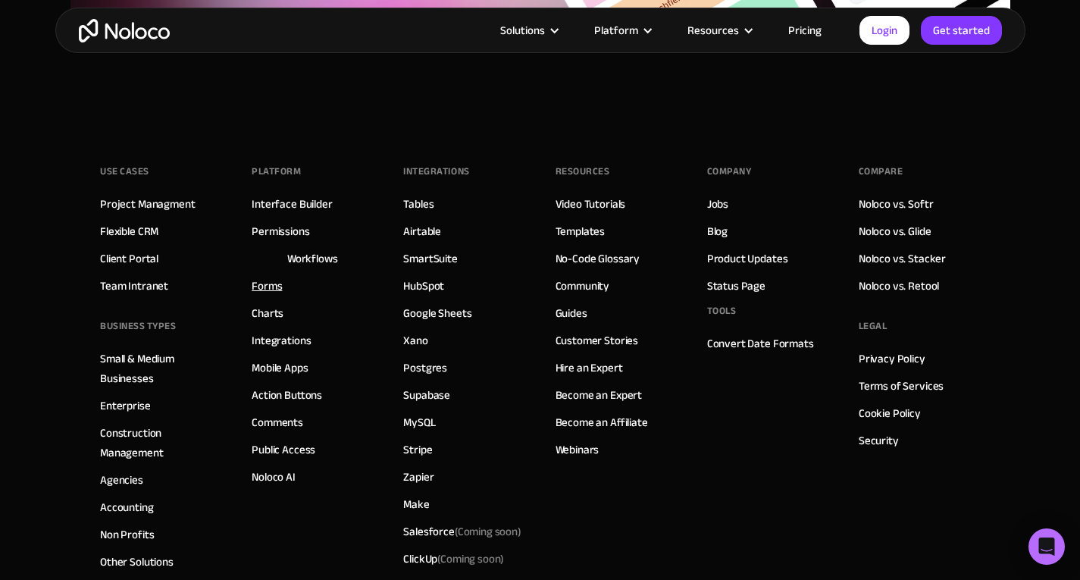
click at [271, 283] on link "Forms" at bounding box center [267, 286] width 30 height 20
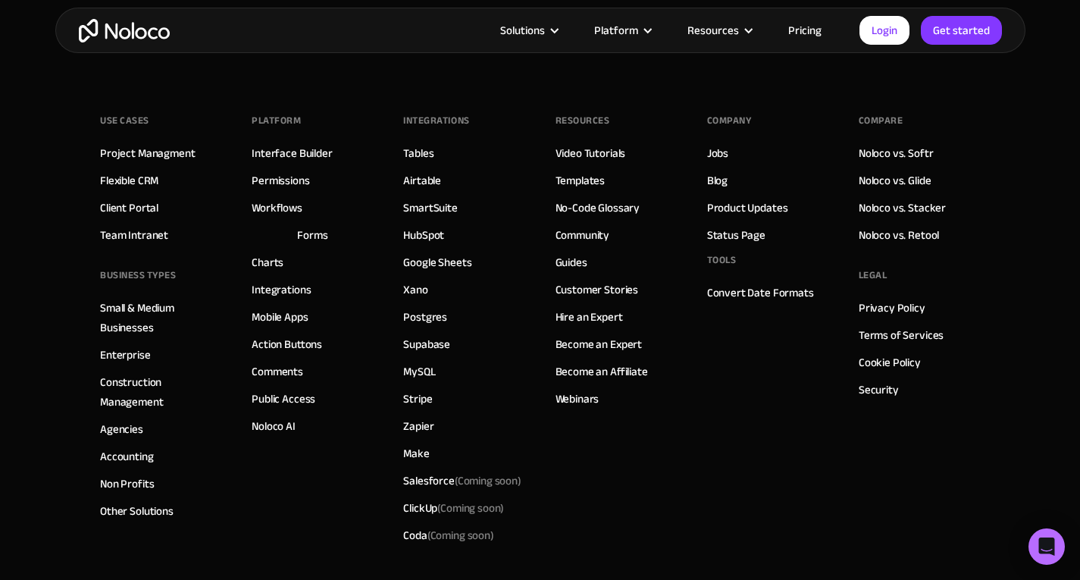
scroll to position [6043, 0]
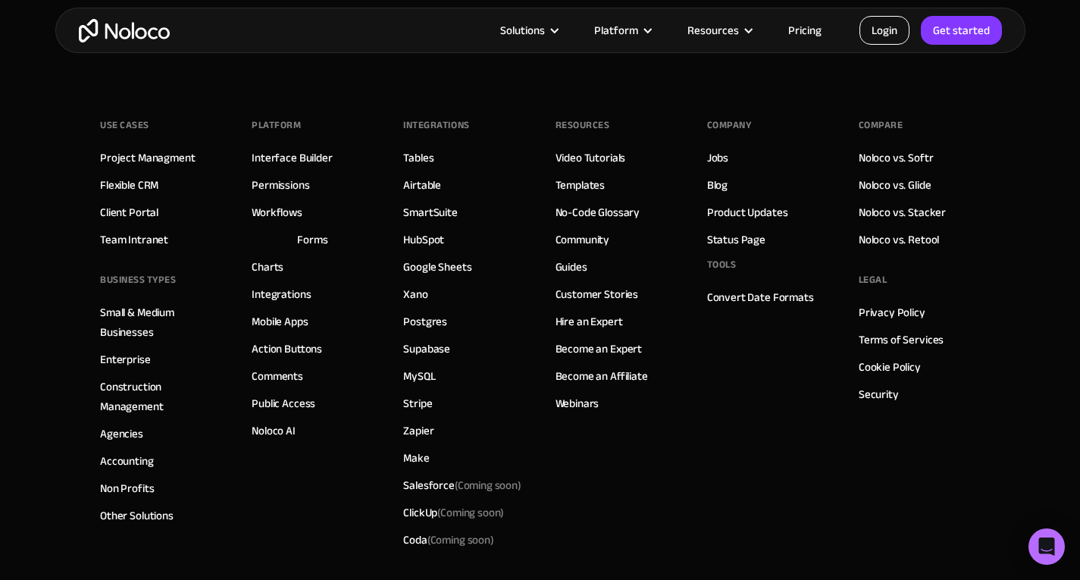
click at [884, 28] on link "Login" at bounding box center [884, 30] width 50 height 29
